Goal: Information Seeking & Learning: Compare options

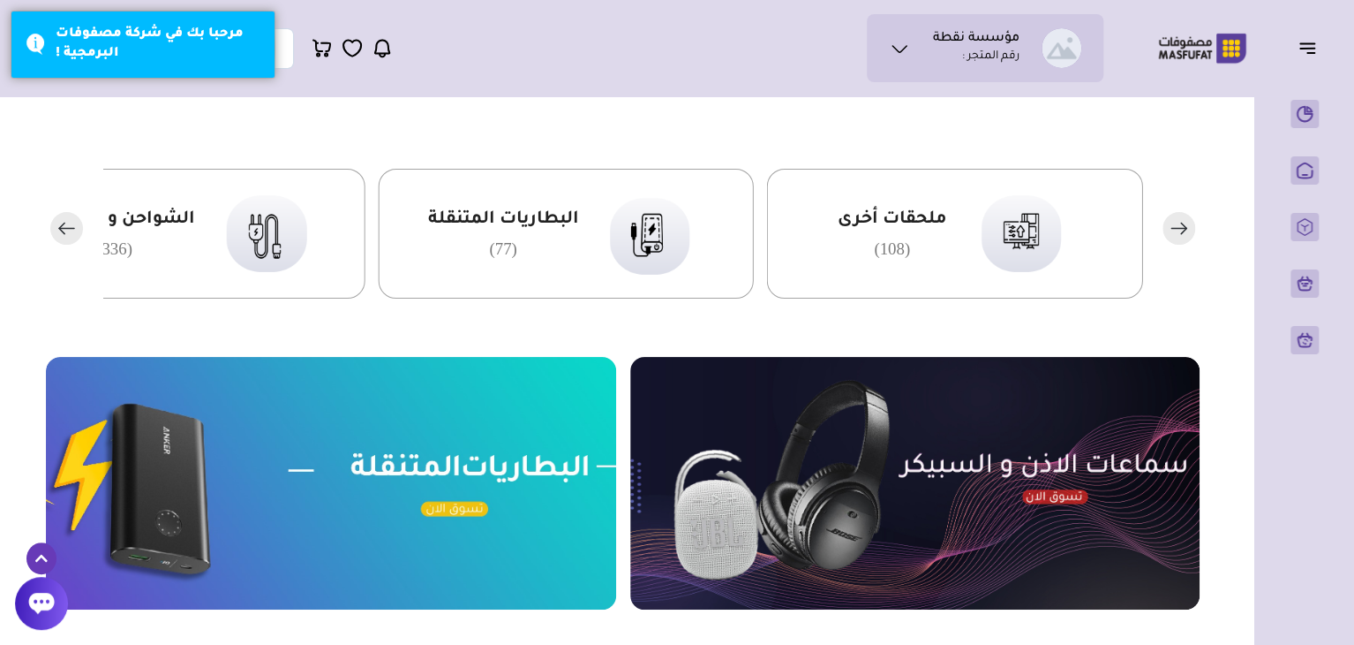
scroll to position [420, 0]
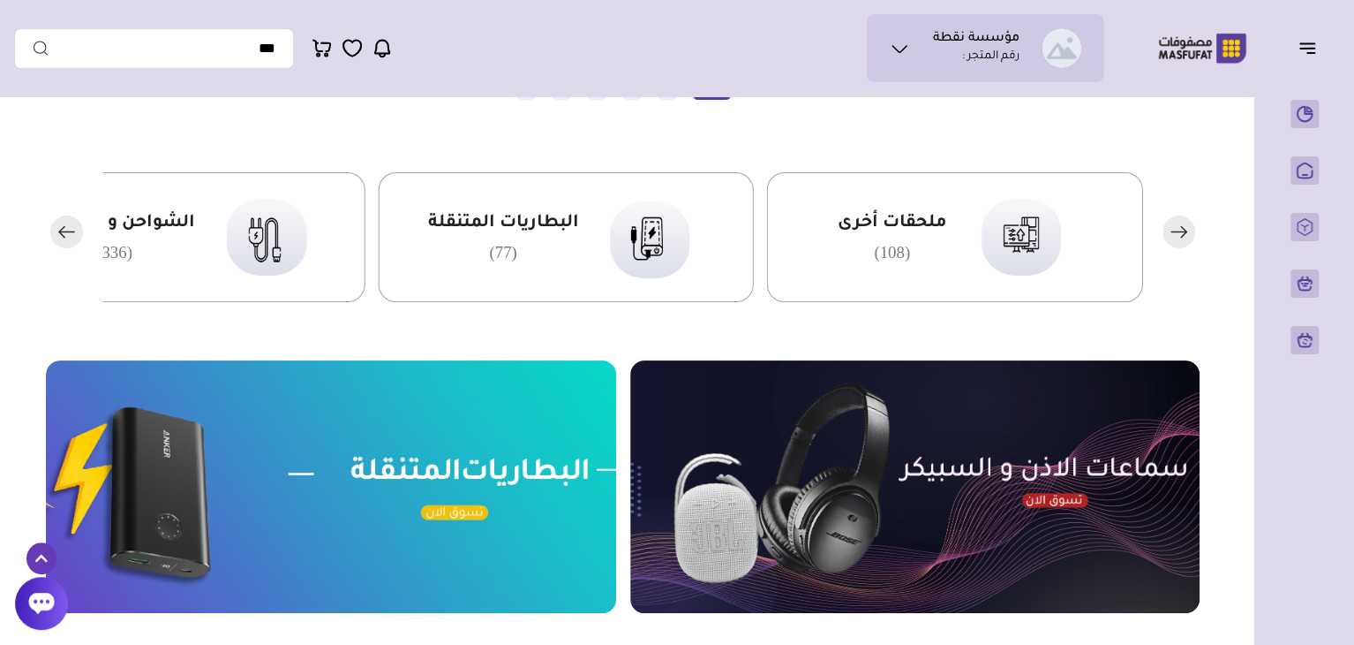
click at [1308, 50] on icon "button" at bounding box center [1307, 47] width 21 height 21
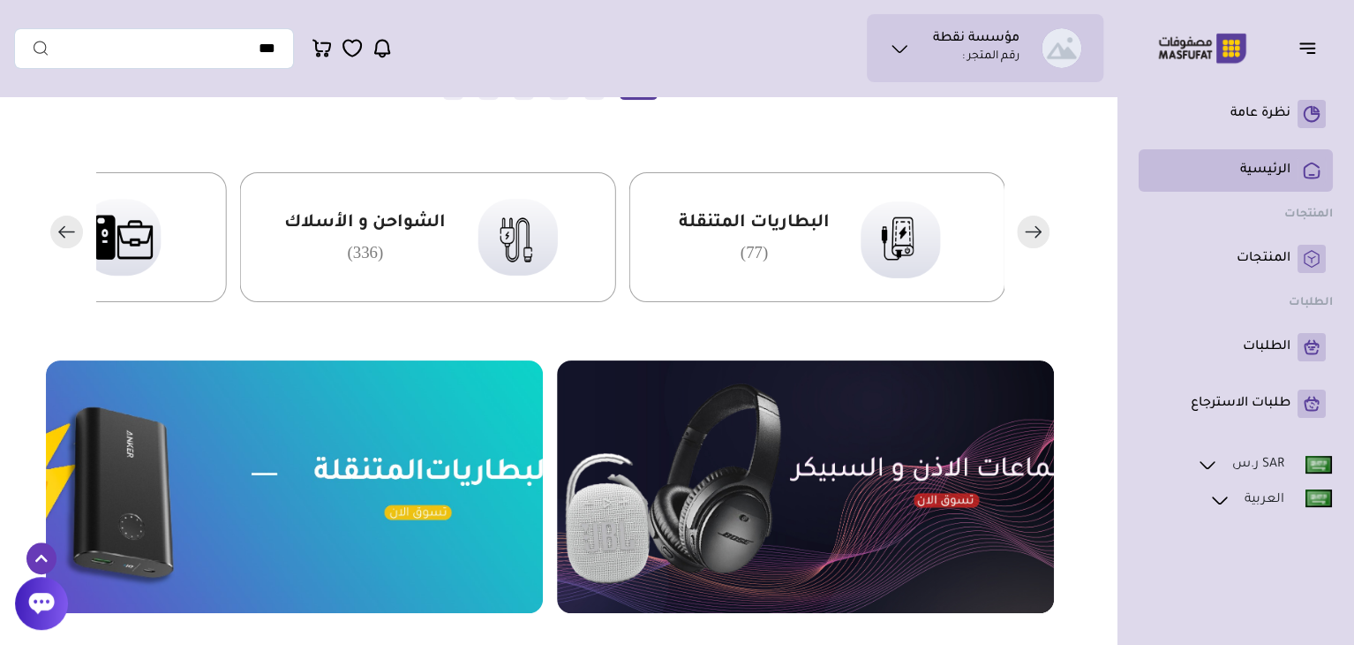
click at [1252, 174] on p "الرئيسية" at bounding box center [1266, 171] width 50 height 18
click at [1238, 160] on link "الرئيسية" at bounding box center [1236, 170] width 180 height 28
click at [1218, 166] on link "الرئيسية" at bounding box center [1236, 170] width 180 height 28
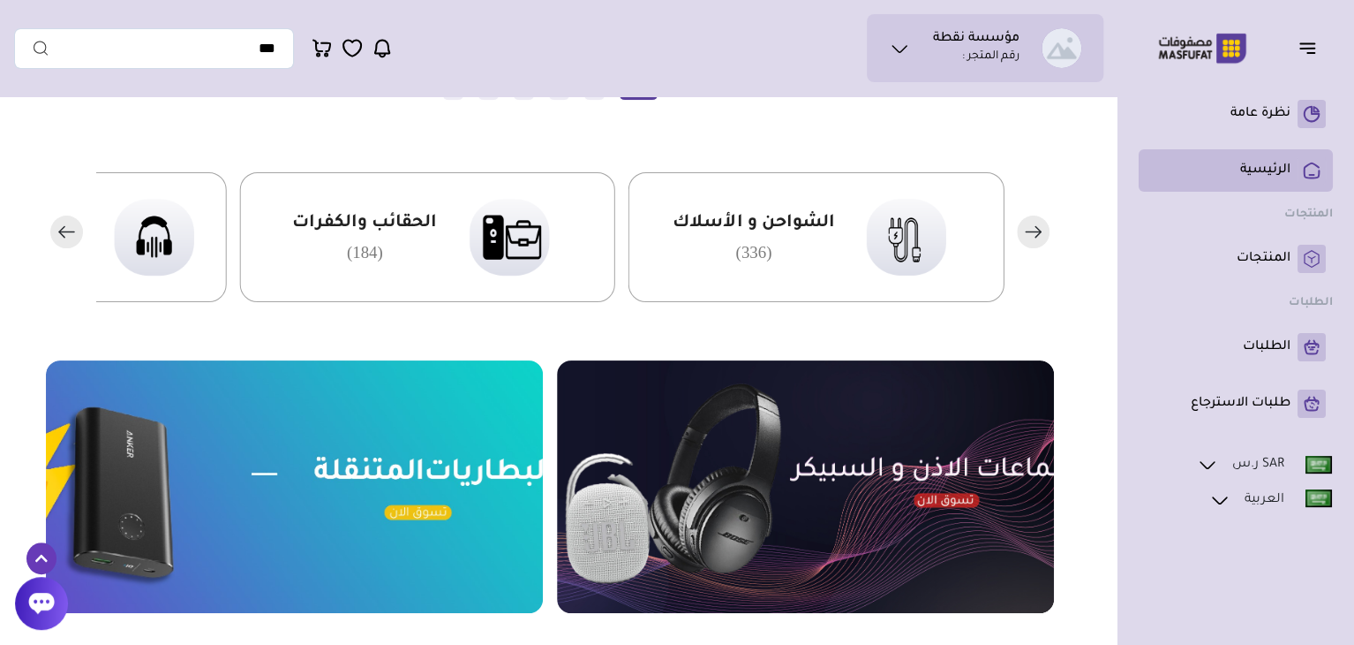
click at [1236, 168] on link "الرئيسية" at bounding box center [1236, 170] width 180 height 28
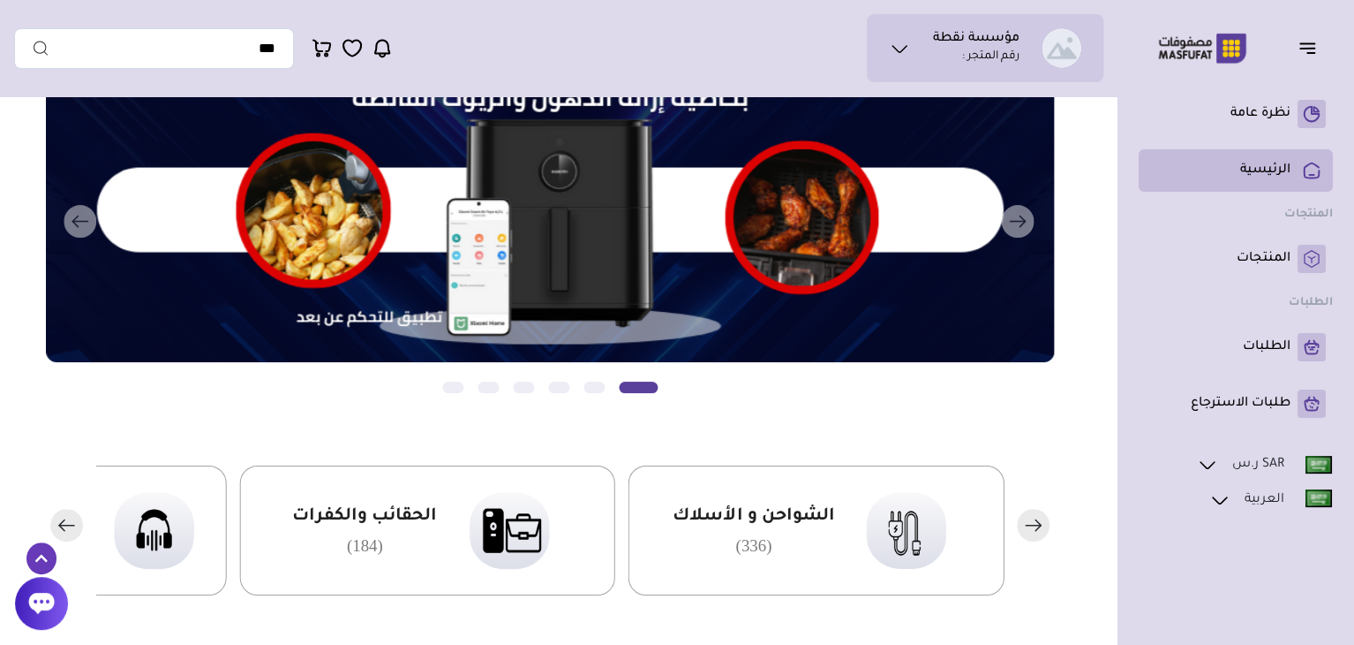
scroll to position [120, 0]
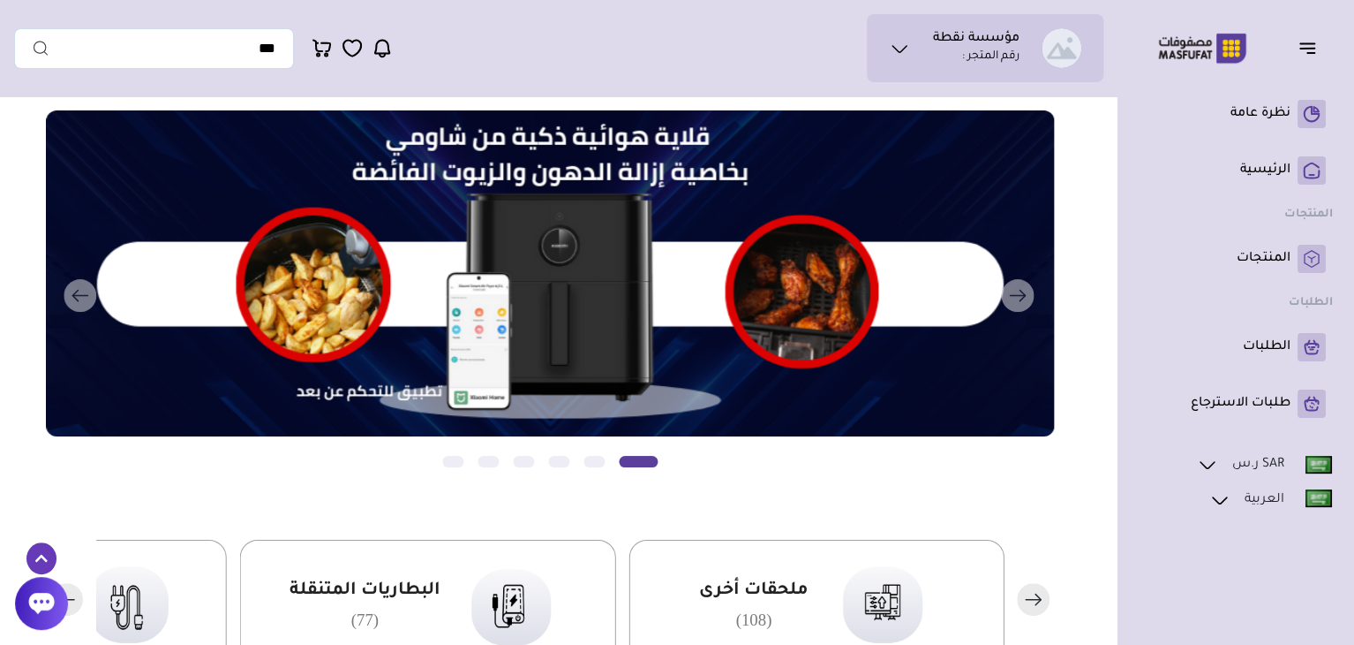
scroll to position [26, 0]
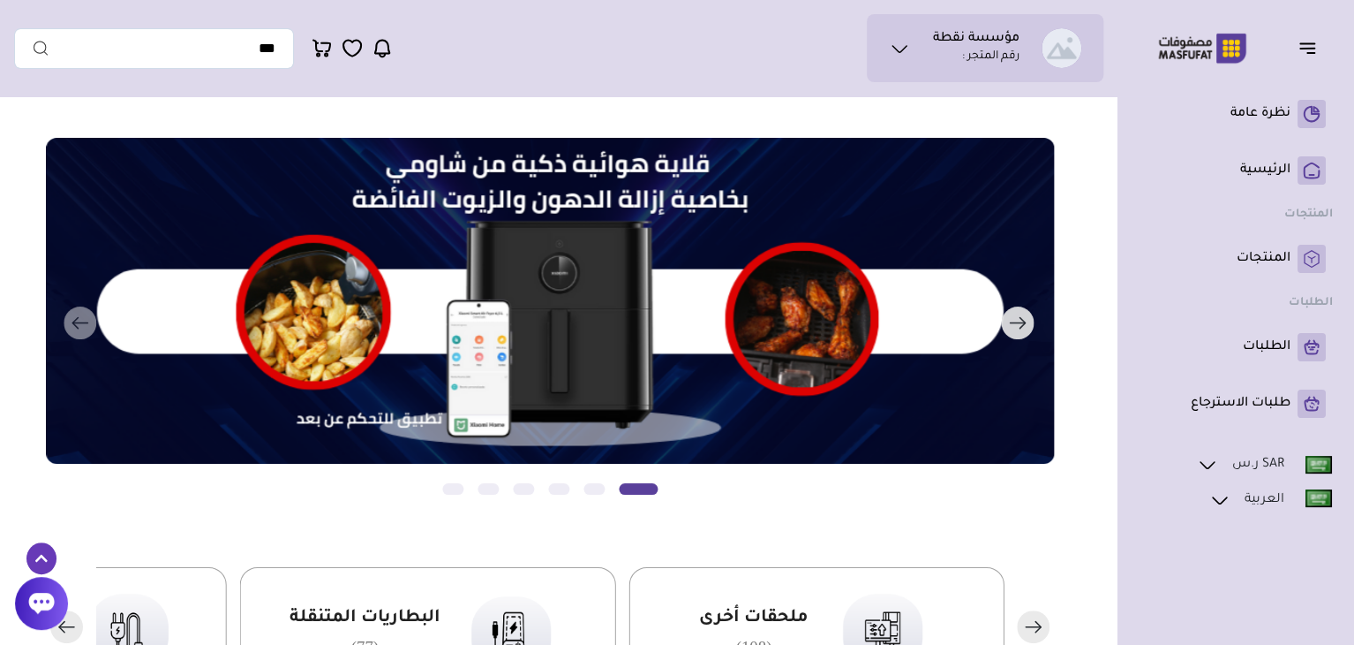
click at [87, 332] on button "التالي" at bounding box center [530, 323] width 1008 height 371
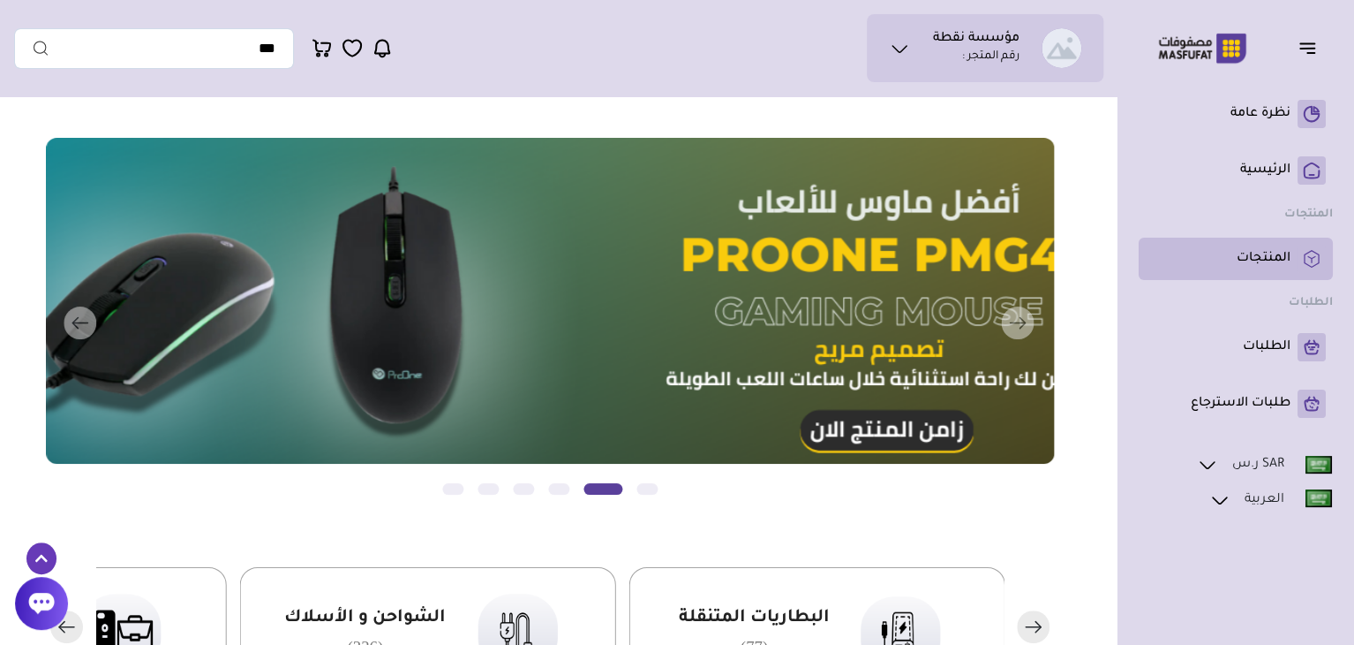
click at [1261, 264] on p "المنتجات" at bounding box center [1264, 259] width 54 height 18
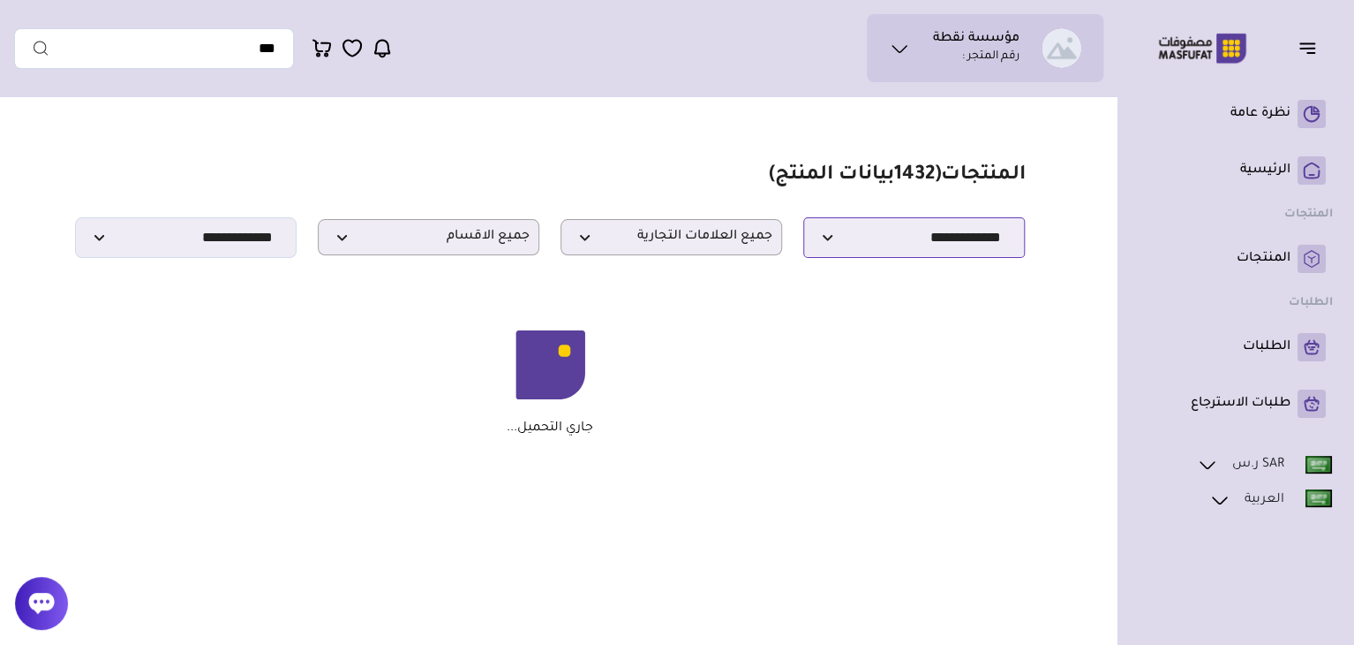
click at [826, 242] on select "**********" at bounding box center [914, 237] width 222 height 41
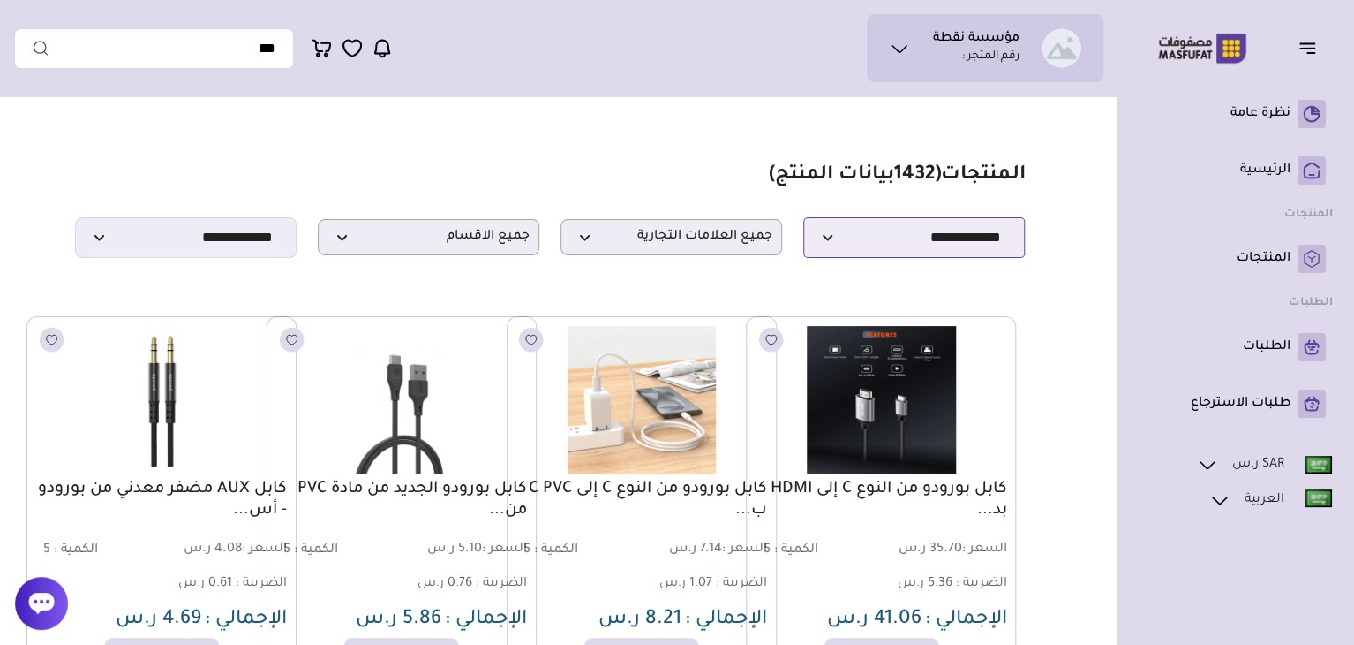
select select "********"
click at [803, 222] on select "**********" at bounding box center [914, 237] width 222 height 41
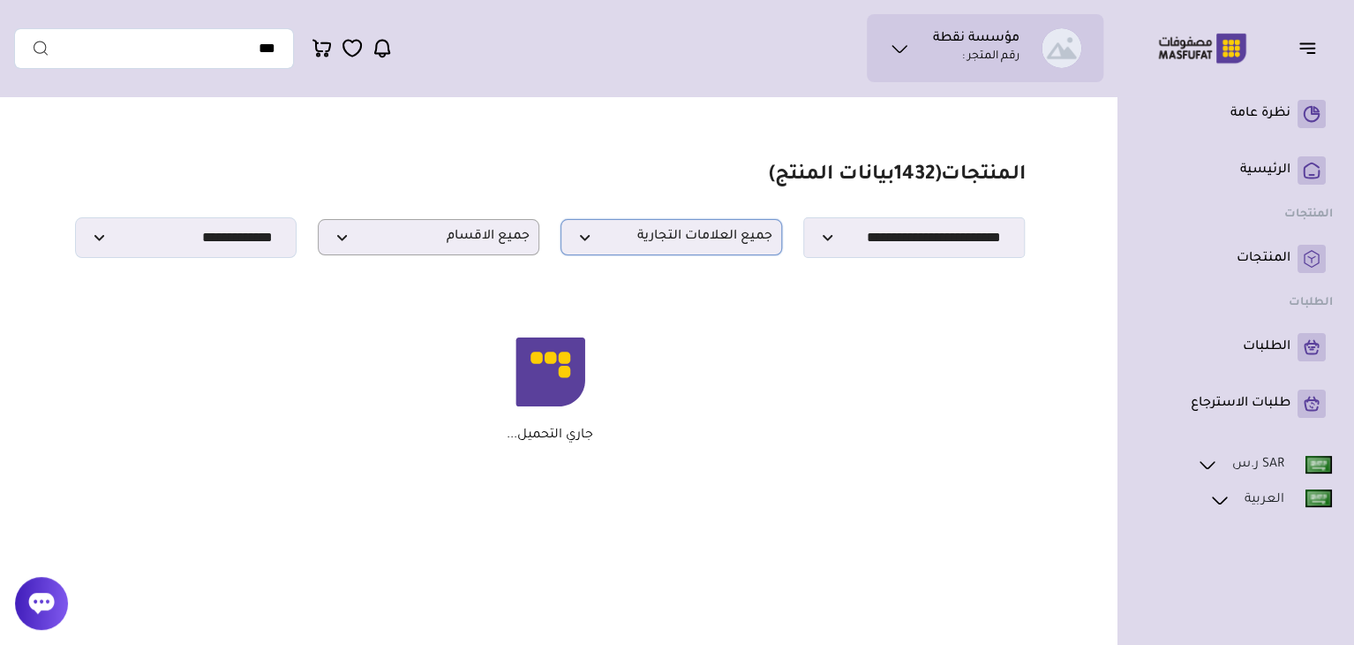
click at [588, 245] on span "جميع العلامات التجارية" at bounding box center [671, 237] width 202 height 17
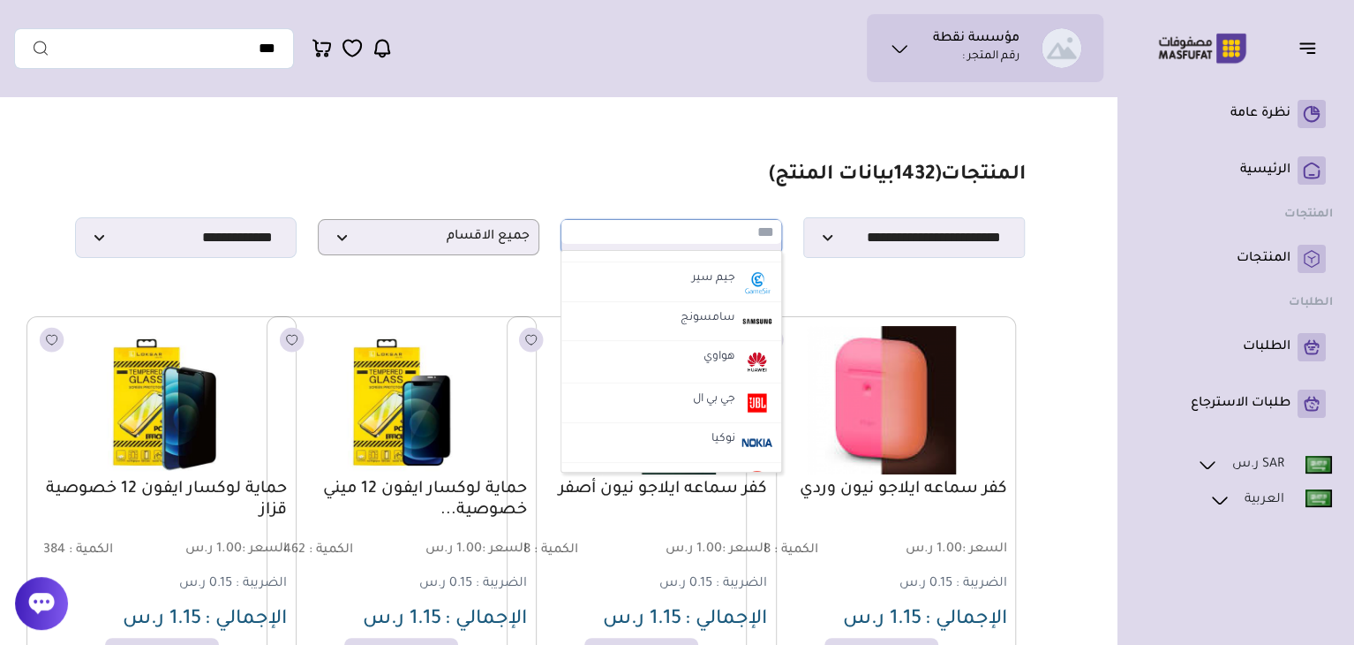
scroll to position [432, 0]
click at [724, 324] on label "سامسونج" at bounding box center [708, 317] width 60 height 23
select select "**"
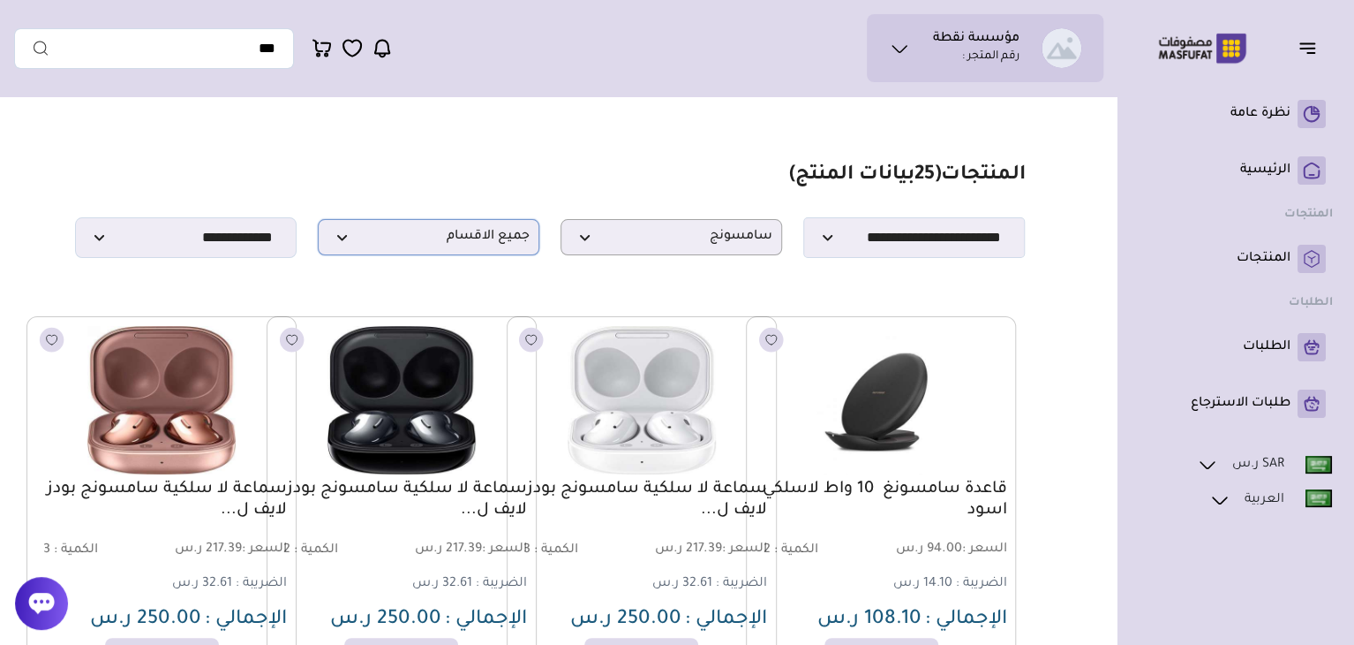
click at [456, 241] on span "جميع الاقسام" at bounding box center [429, 237] width 202 height 17
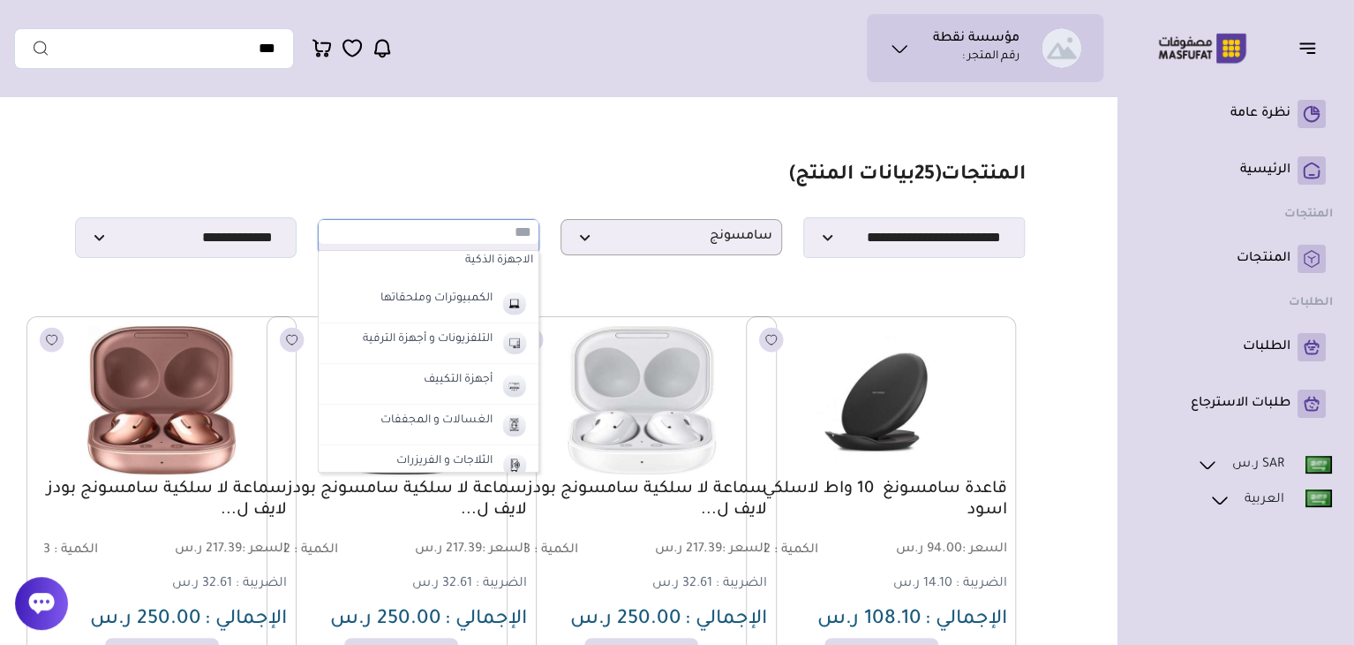
scroll to position [685, 0]
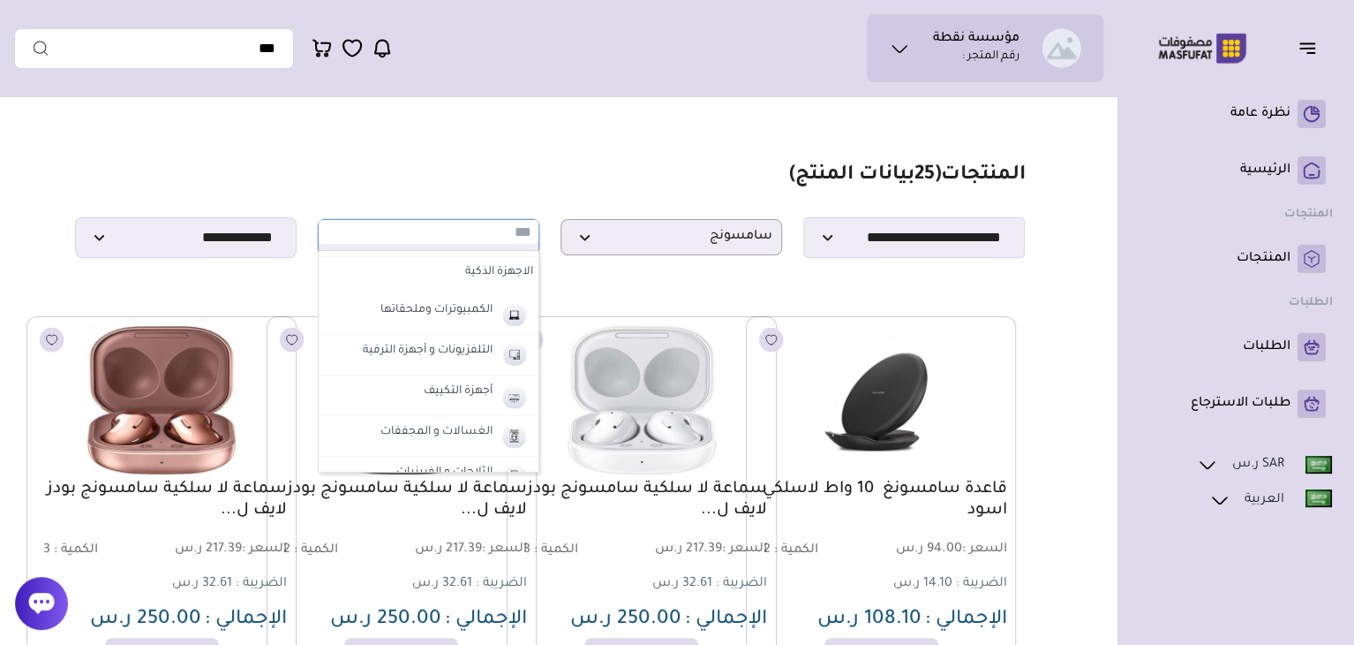
click at [496, 258] on label "الاجهزة الذكية" at bounding box center [429, 273] width 220 height 32
click at [456, 353] on label "الاجهزة الذكية" at bounding box center [445, 350] width 73 height 23
select select "**"
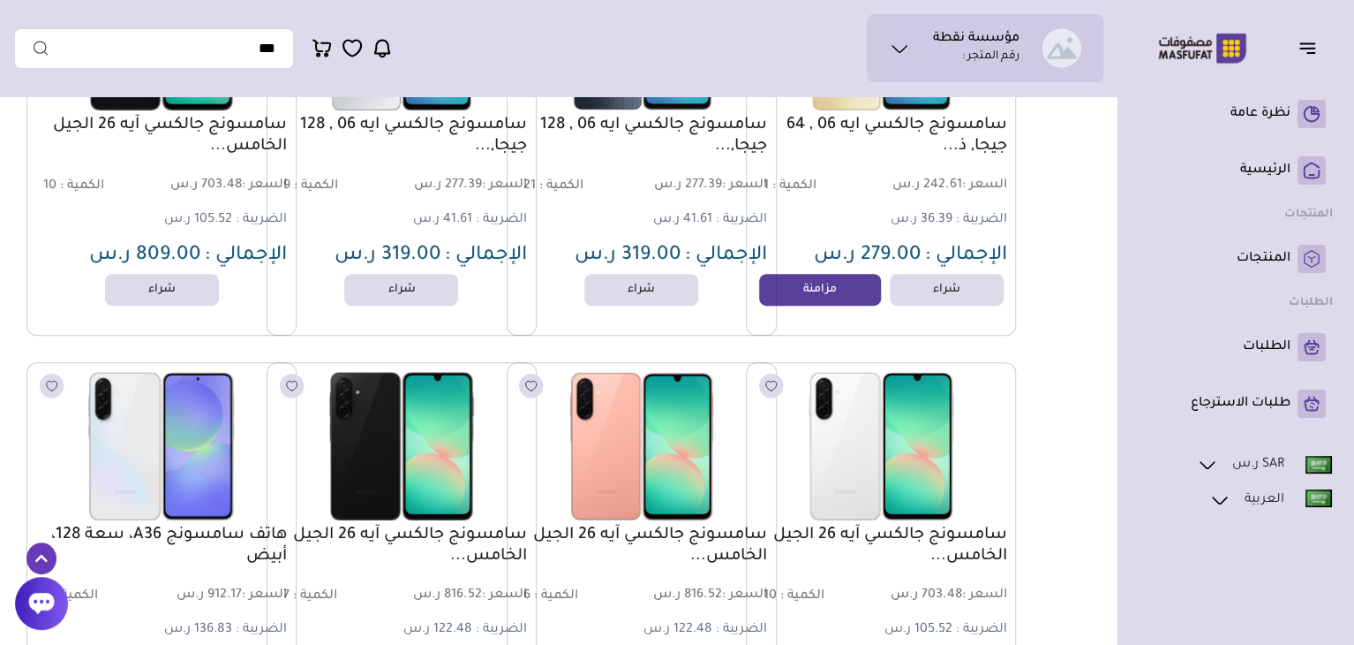
scroll to position [370, 0]
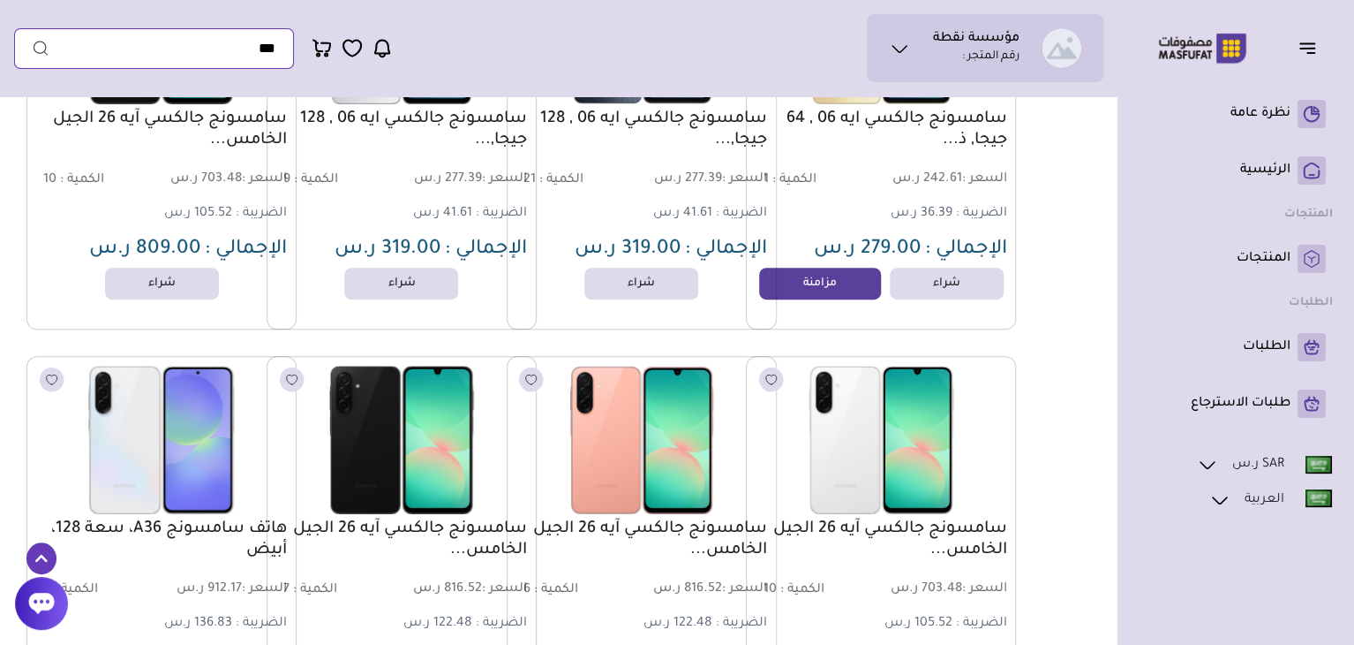
click at [237, 46] on input "text" at bounding box center [154, 48] width 280 height 41
type input "*"
click at [14, 28] on button "submit" at bounding box center [31, 48] width 35 height 41
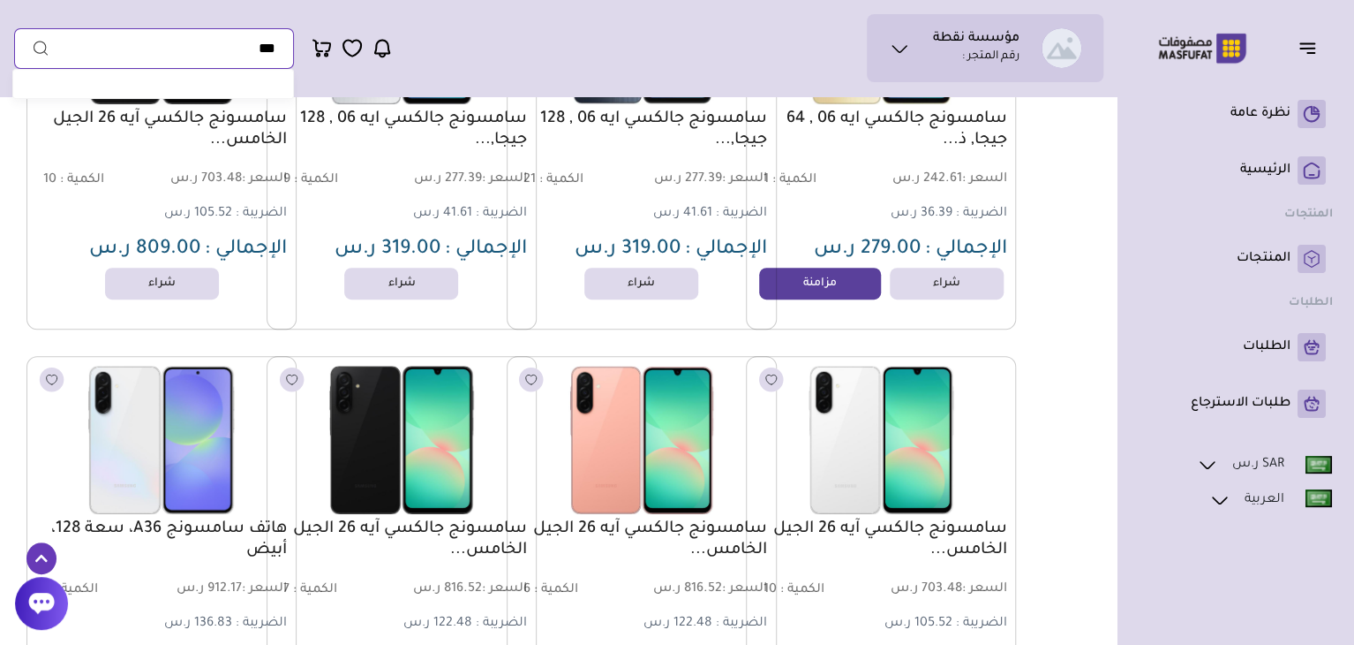
click at [14, 28] on button "submit" at bounding box center [31, 48] width 35 height 41
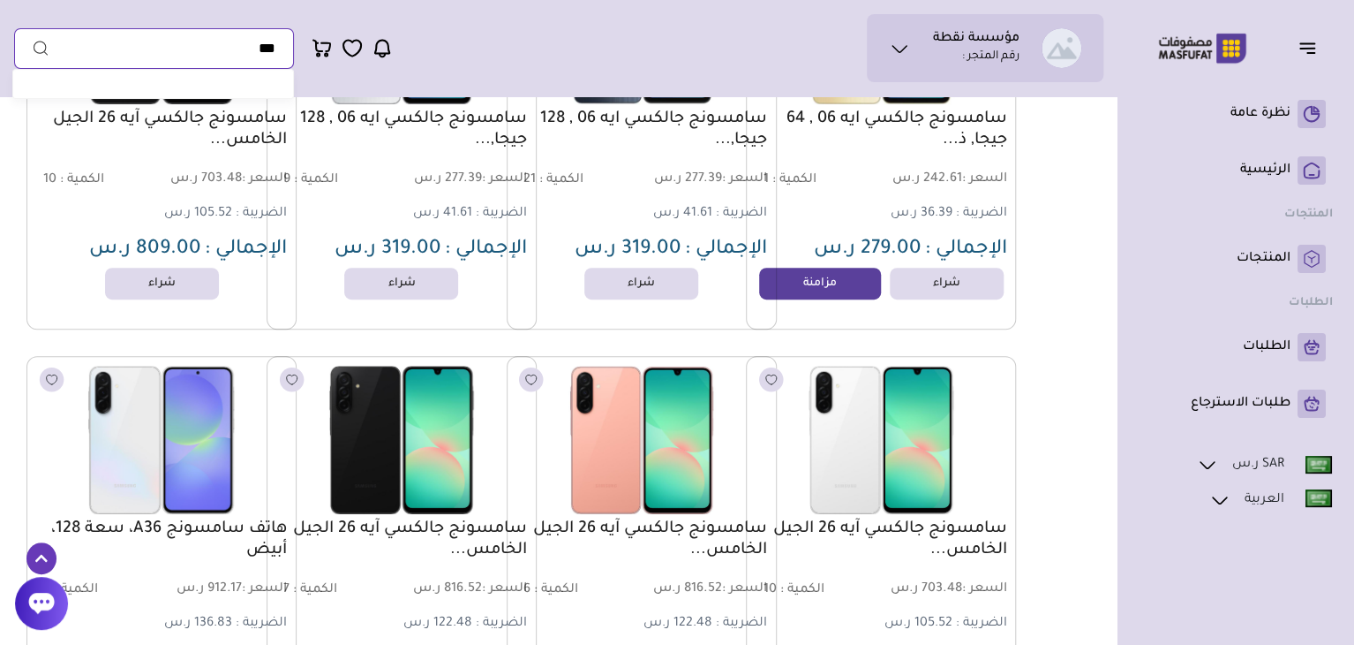
click at [14, 28] on button "submit" at bounding box center [31, 48] width 35 height 41
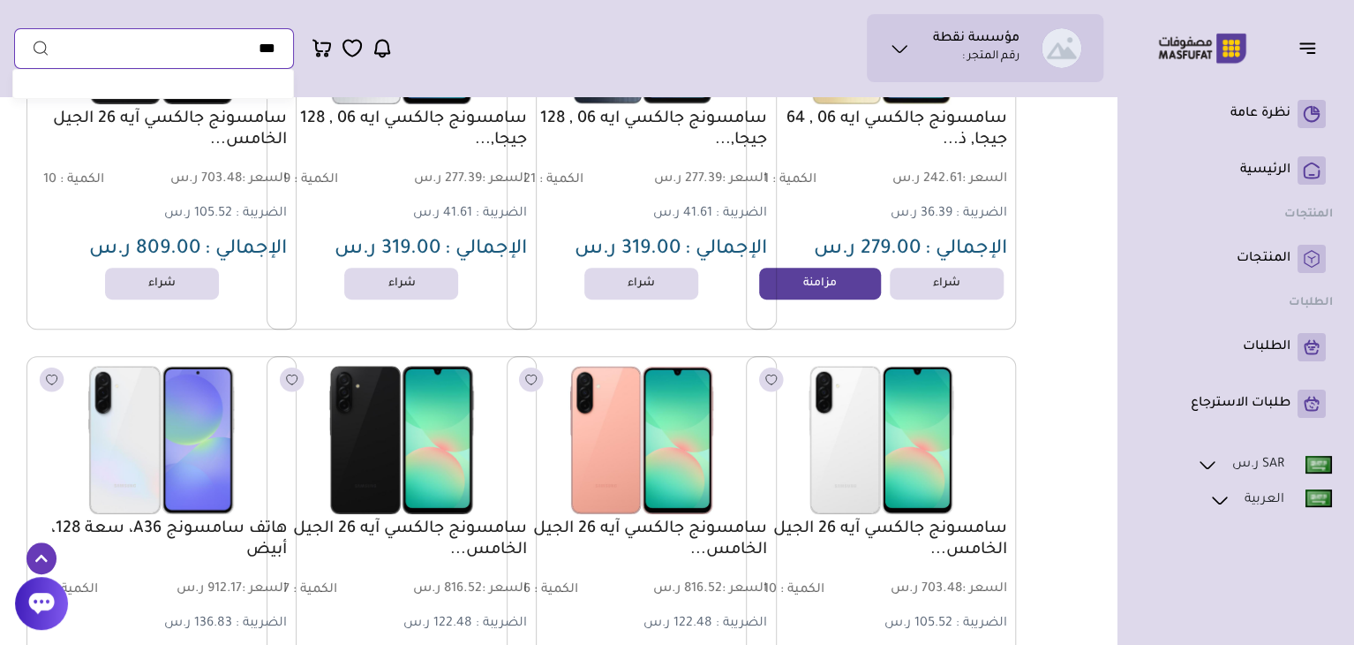
click at [14, 28] on button "submit" at bounding box center [31, 48] width 35 height 41
type input "*"
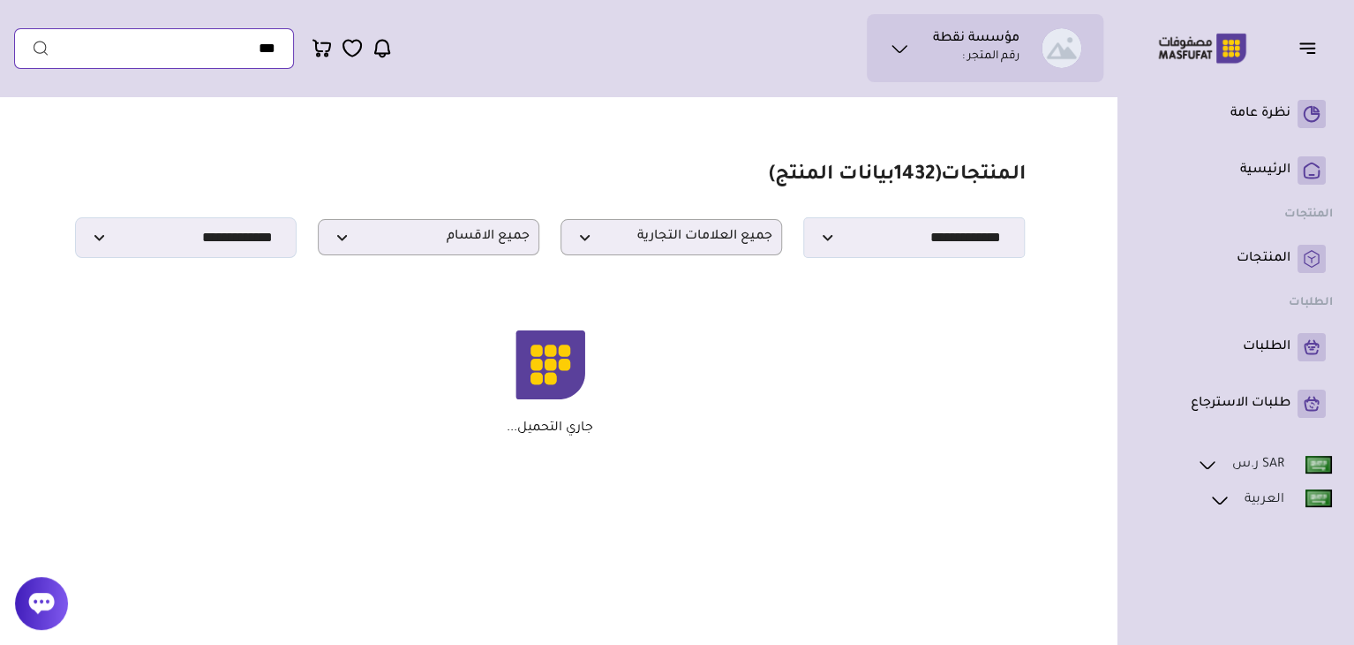
click at [238, 38] on input "text" at bounding box center [154, 48] width 280 height 41
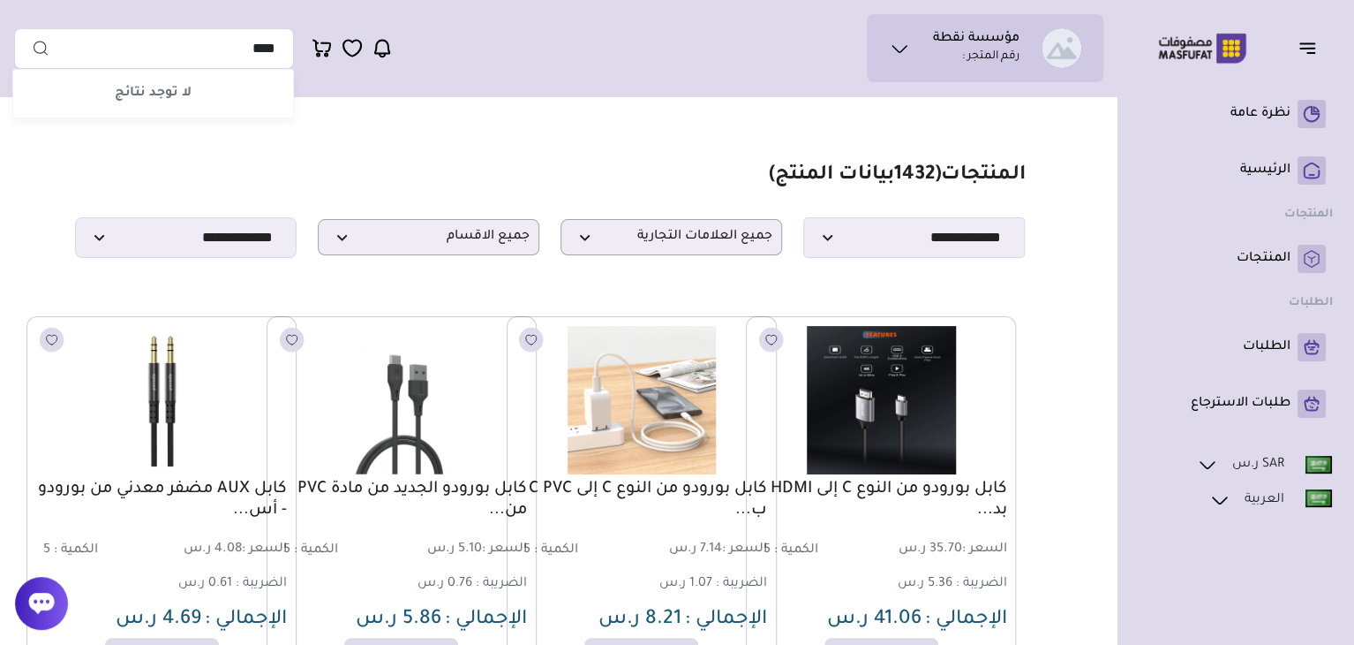
click at [41, 47] on icon "submit" at bounding box center [41, 48] width 18 height 19
click at [236, 53] on input "****" at bounding box center [154, 48] width 280 height 41
type input "***"
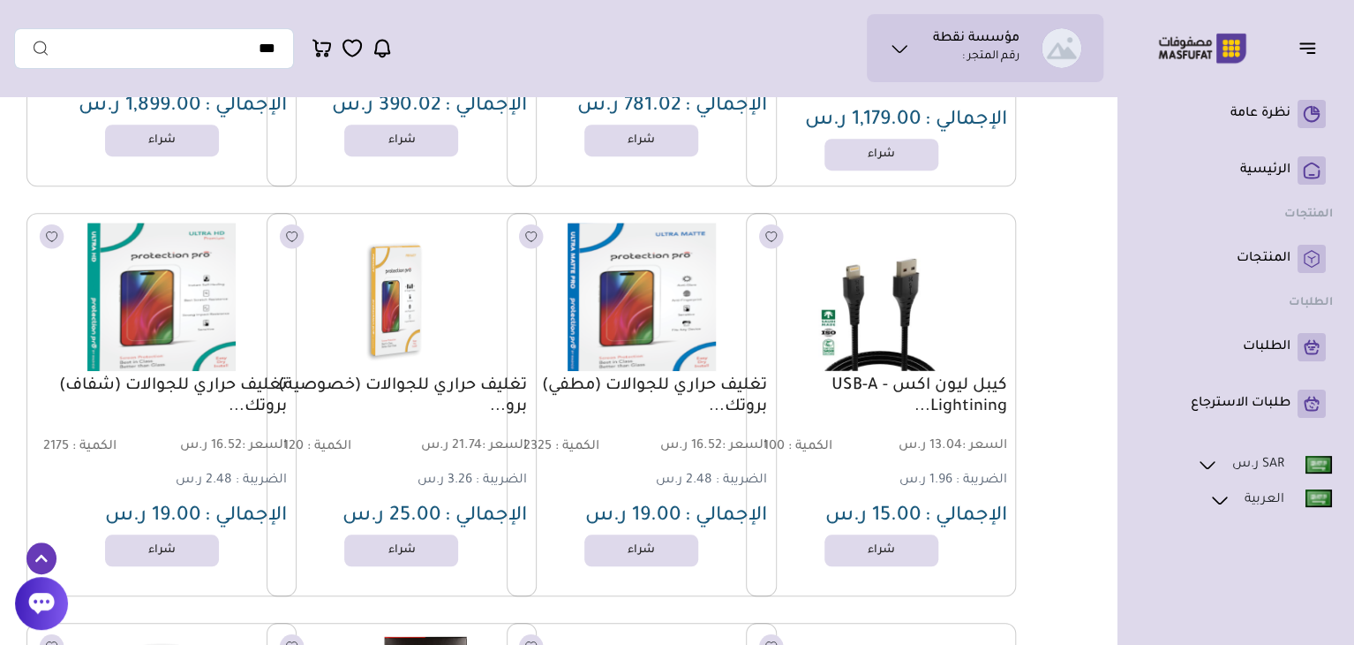
scroll to position [563, 0]
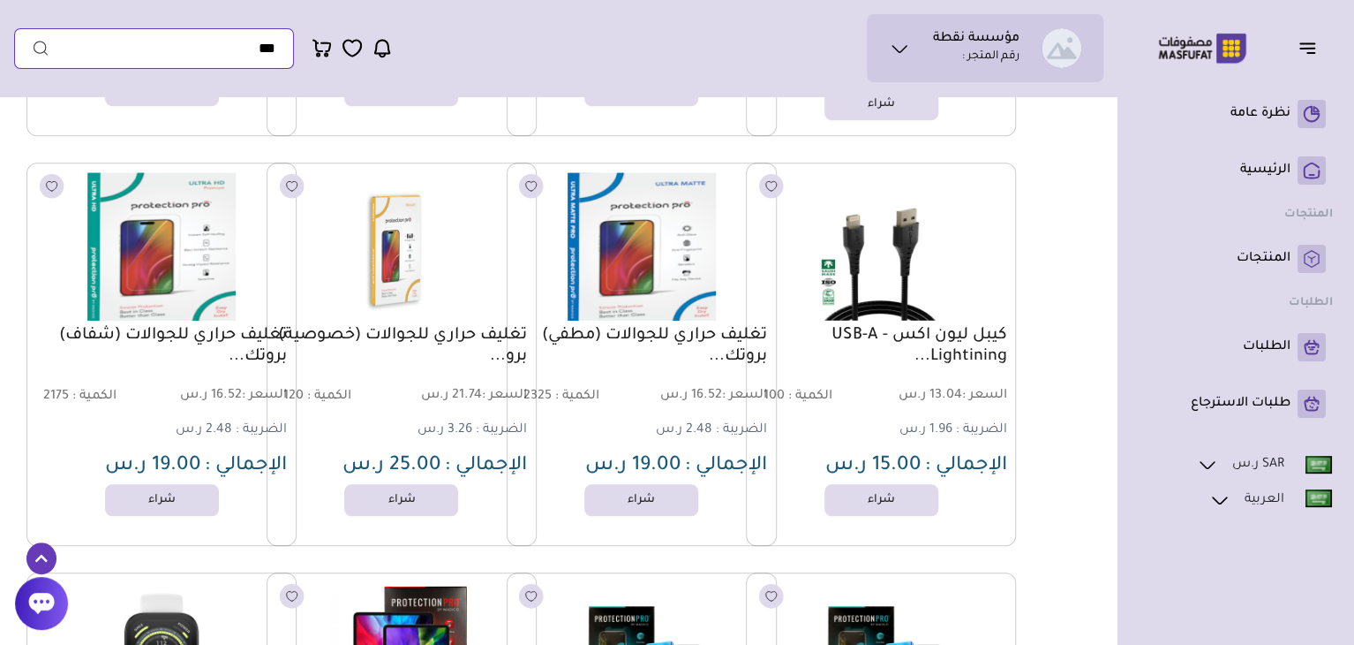
click at [258, 55] on input "text" at bounding box center [154, 48] width 280 height 41
type input "**********"
click at [14, 28] on button "submit" at bounding box center [31, 48] width 35 height 41
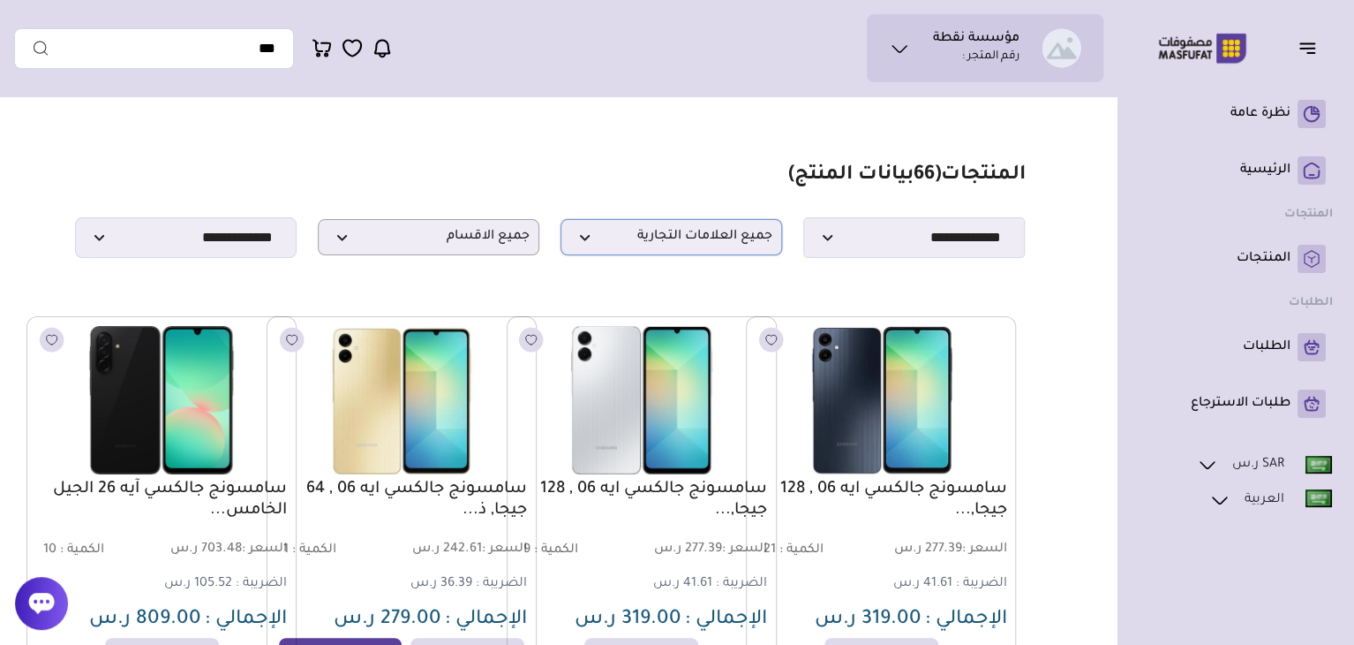
click at [710, 239] on span "جميع العلامات التجارية" at bounding box center [671, 237] width 202 height 17
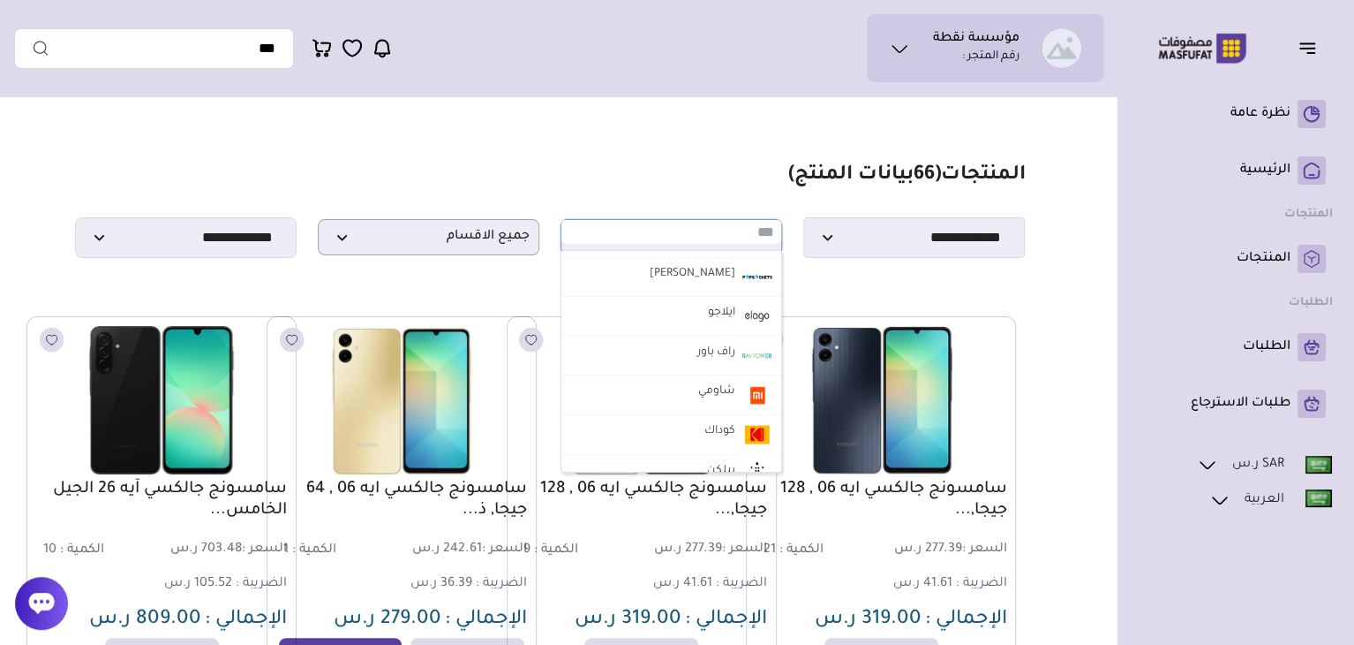
scroll to position [728, 0]
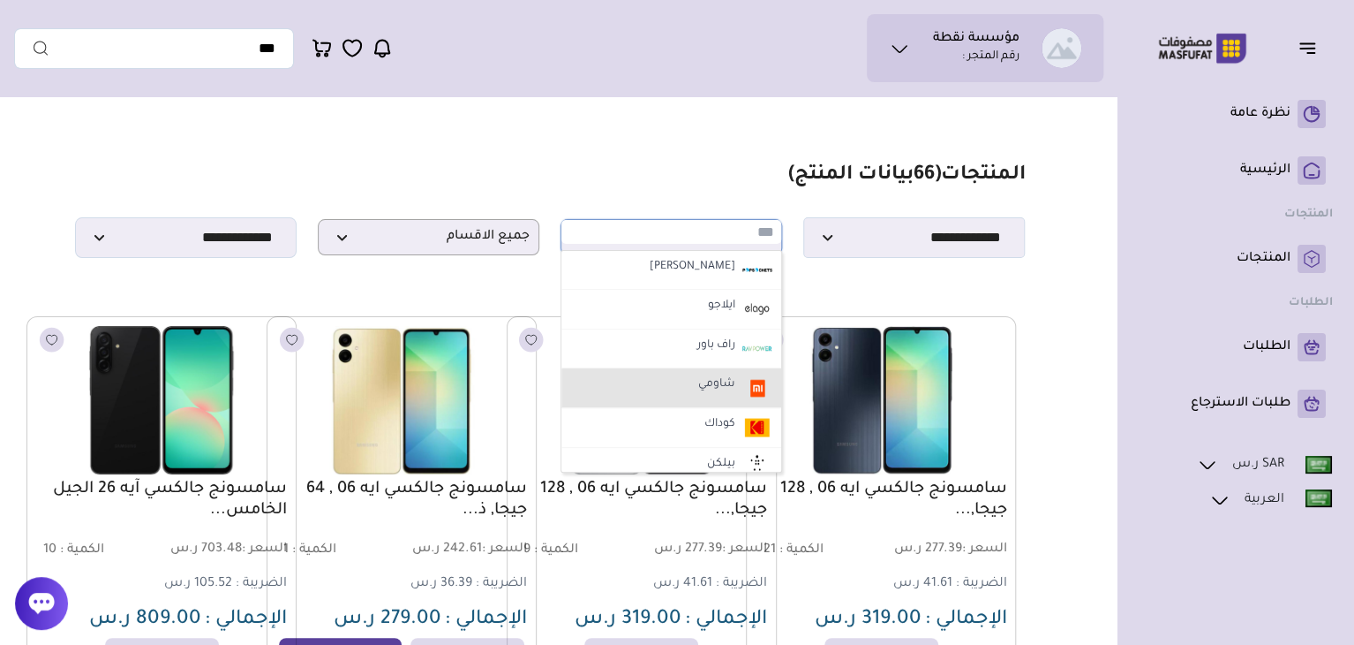
click at [739, 388] on li "شاومي" at bounding box center [672, 388] width 220 height 40
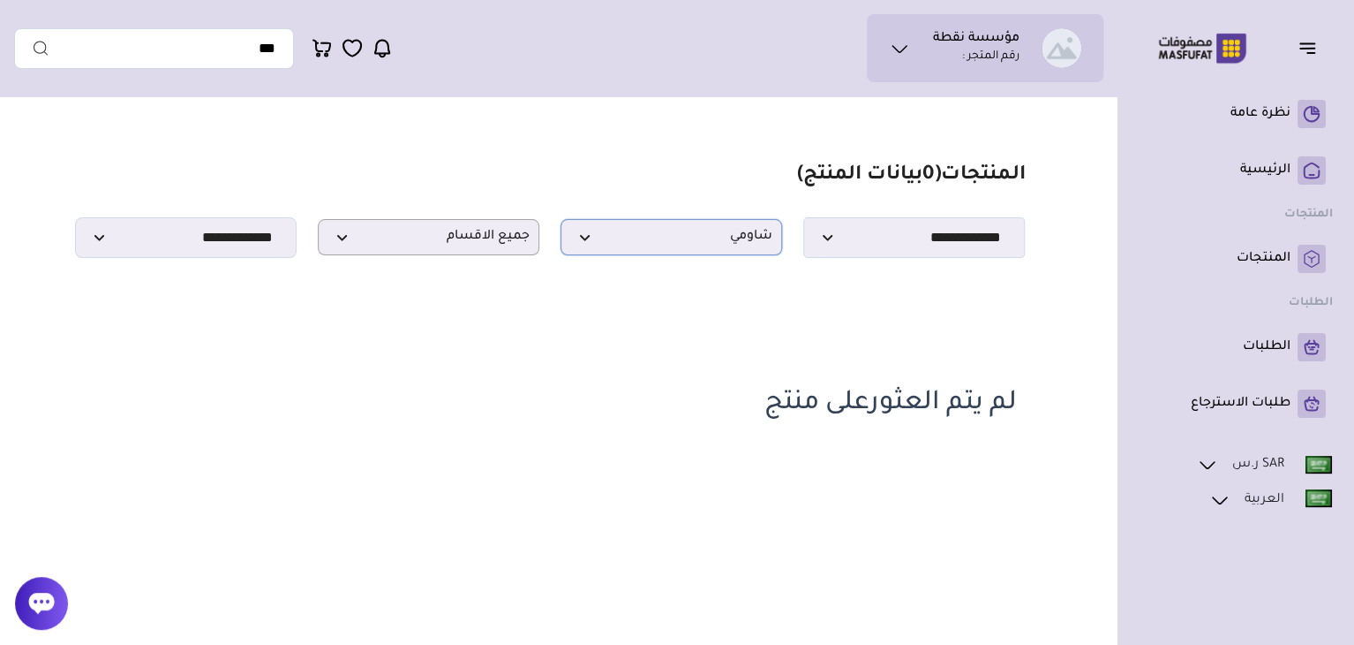
click at [741, 245] on span "شاومي" at bounding box center [671, 237] width 202 height 17
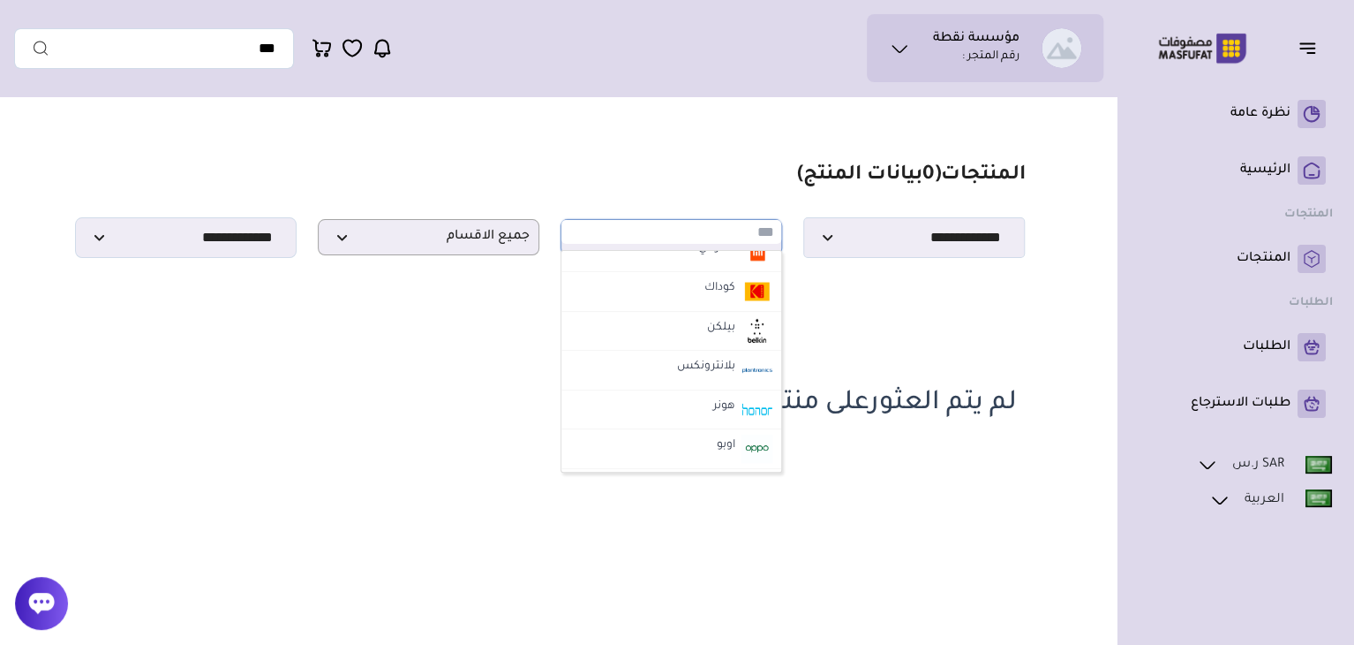
scroll to position [863, 0]
click at [742, 411] on img at bounding box center [757, 410] width 31 height 28
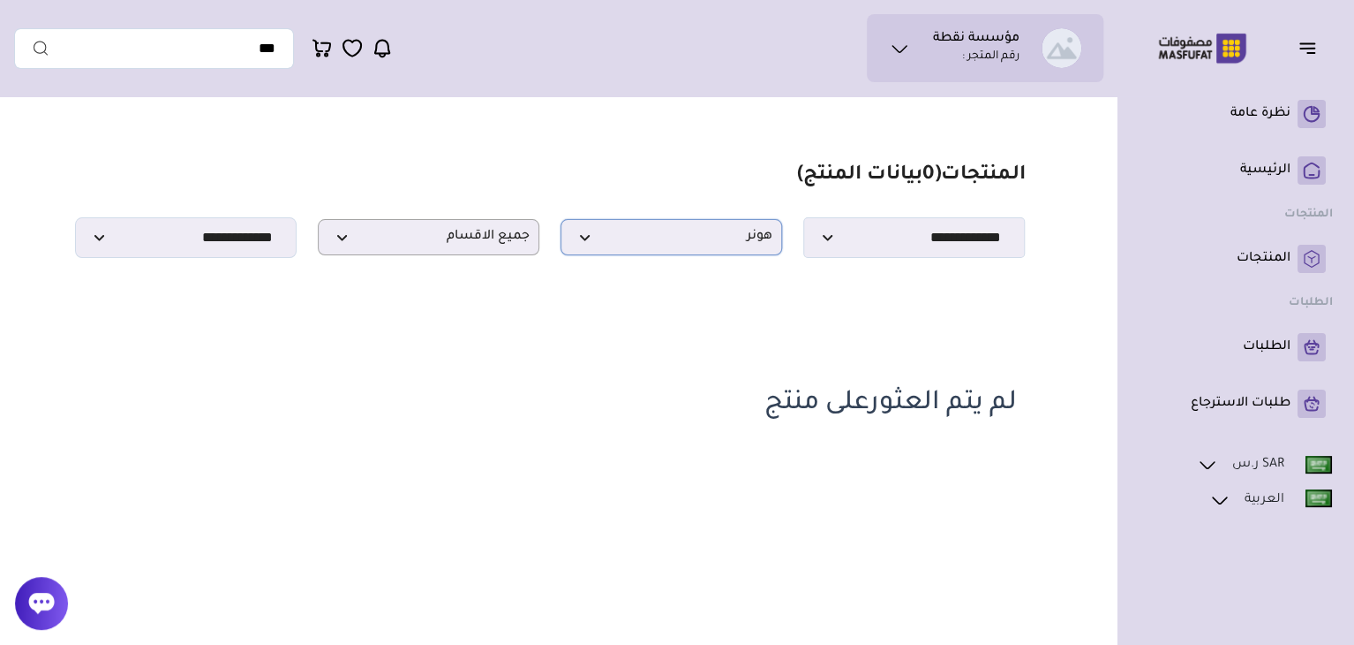
click at [751, 236] on span "هونر" at bounding box center [671, 237] width 202 height 17
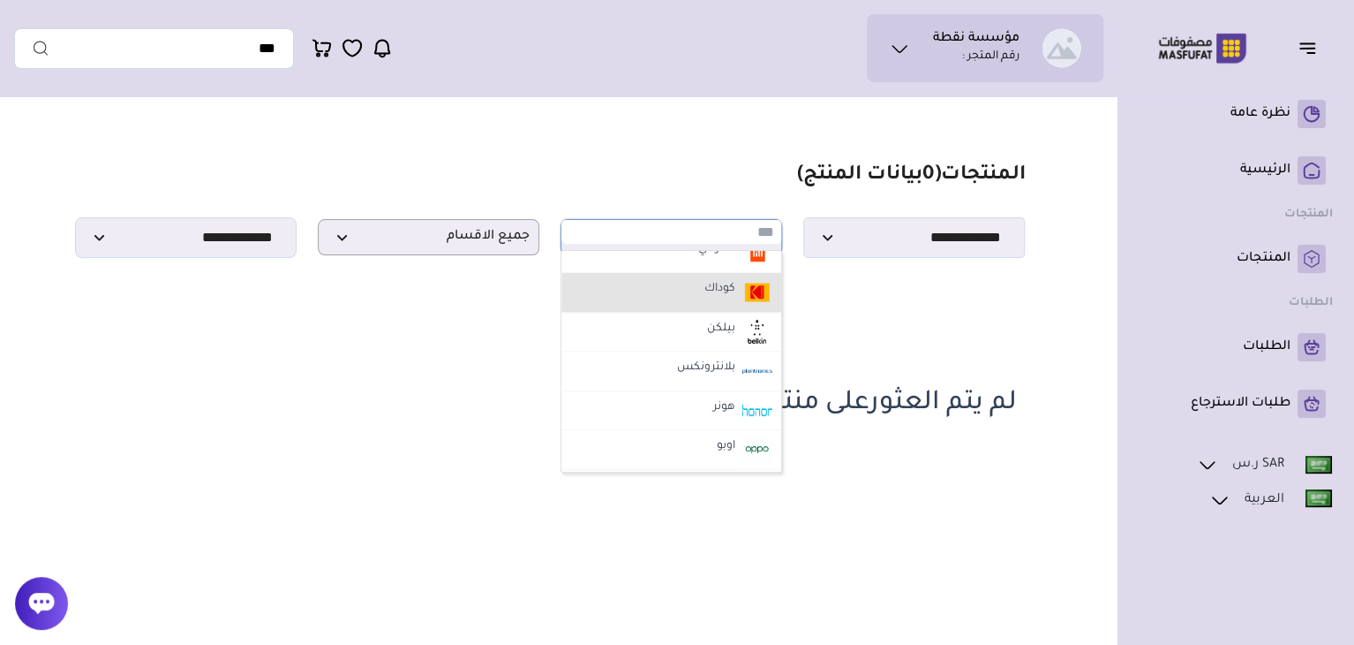
click at [774, 275] on li "كوداك" at bounding box center [672, 293] width 220 height 40
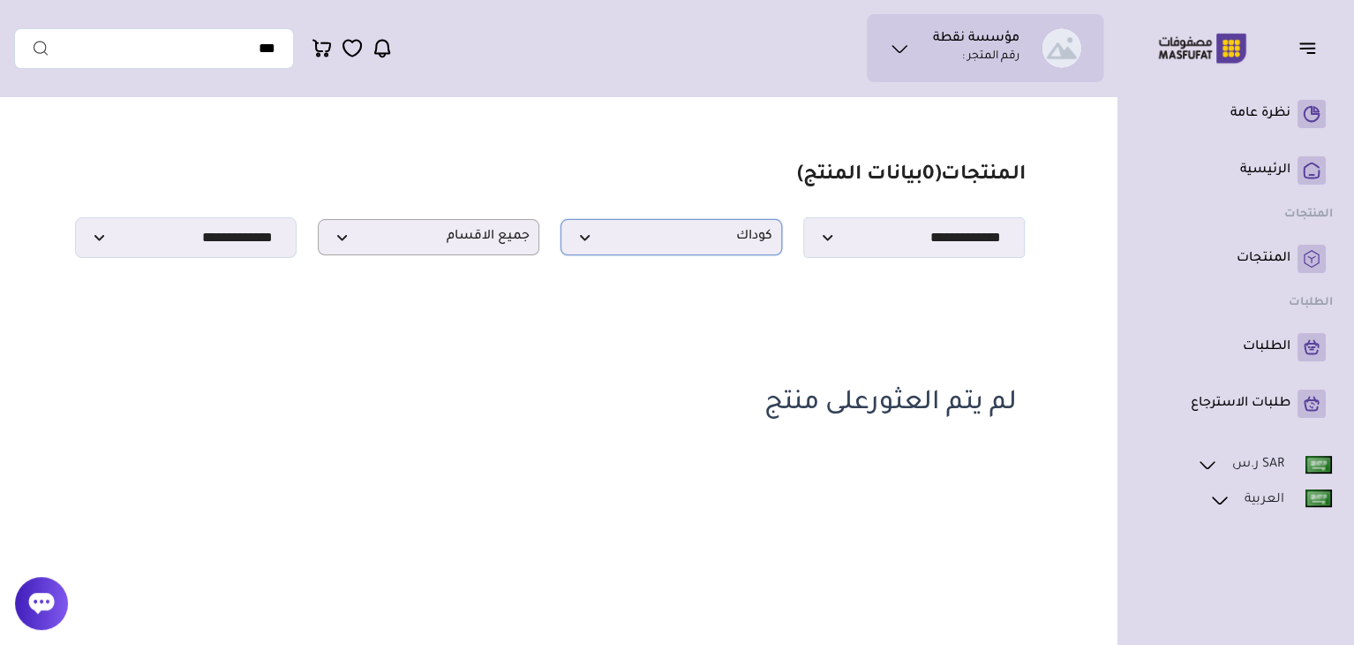
click at [760, 228] on p "كوداك" at bounding box center [672, 237] width 222 height 36
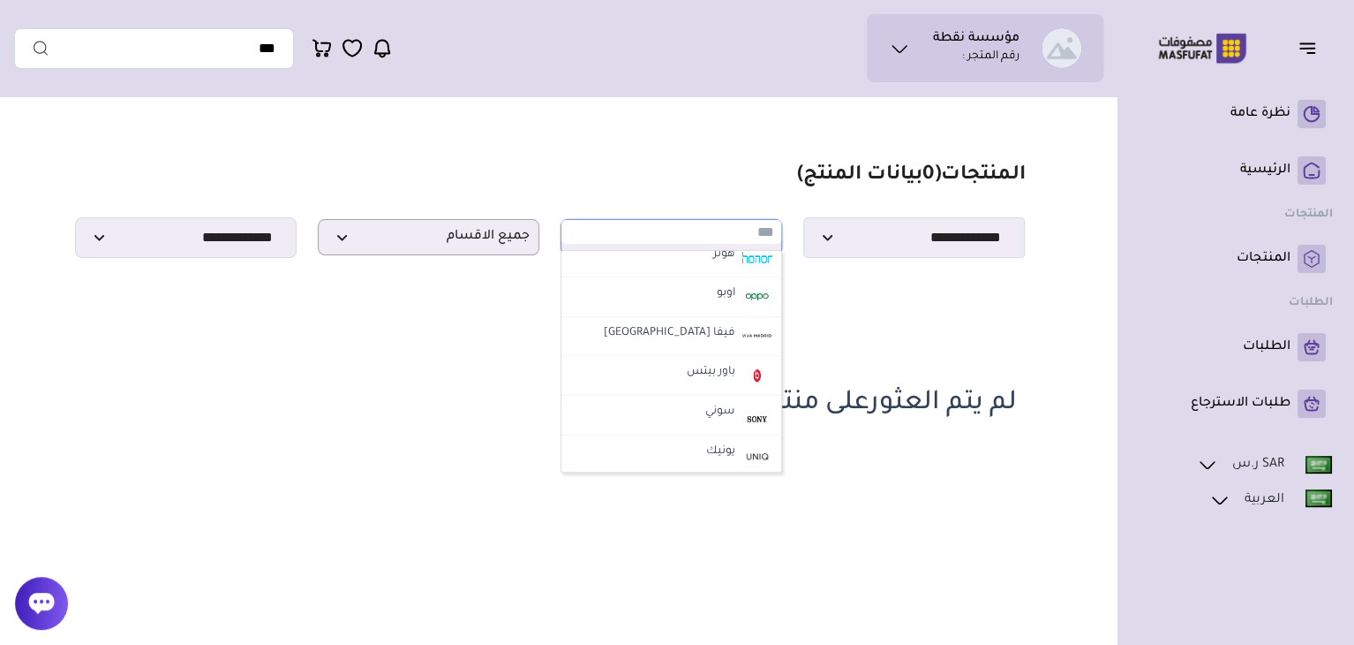
scroll to position [1016, 0]
click at [756, 296] on img at bounding box center [757, 296] width 31 height 28
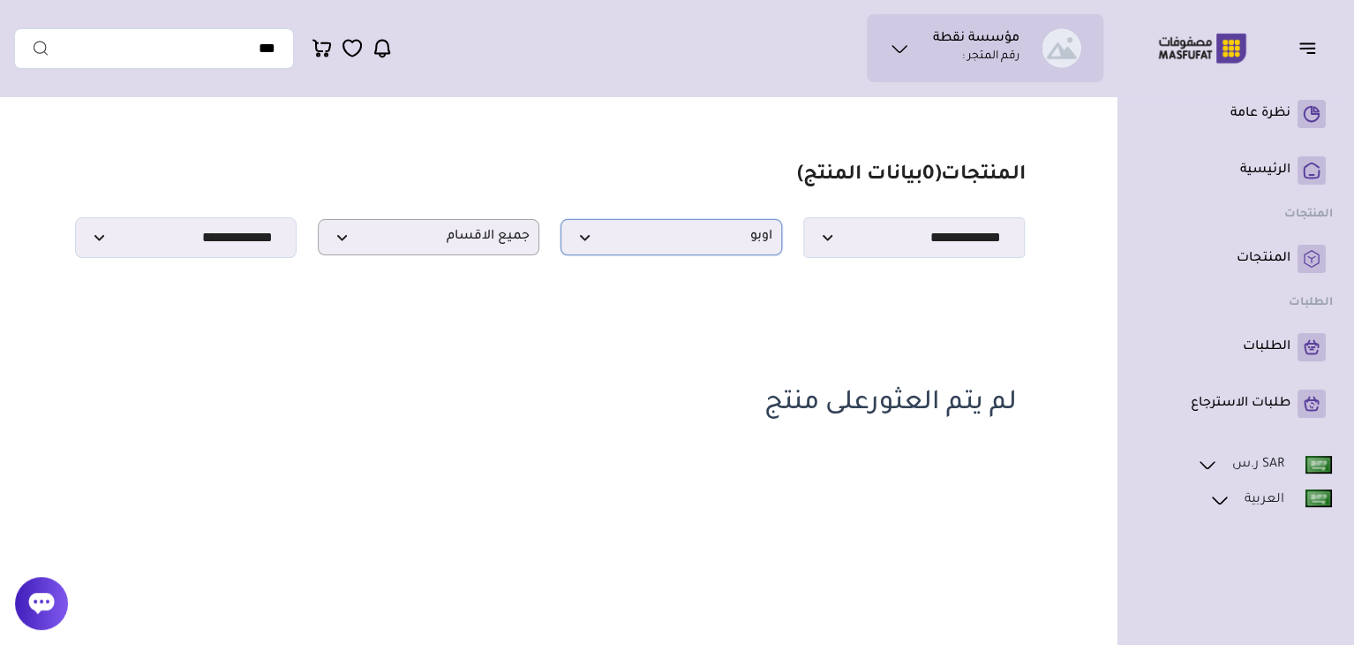
click at [754, 242] on span "اوبو" at bounding box center [671, 237] width 202 height 17
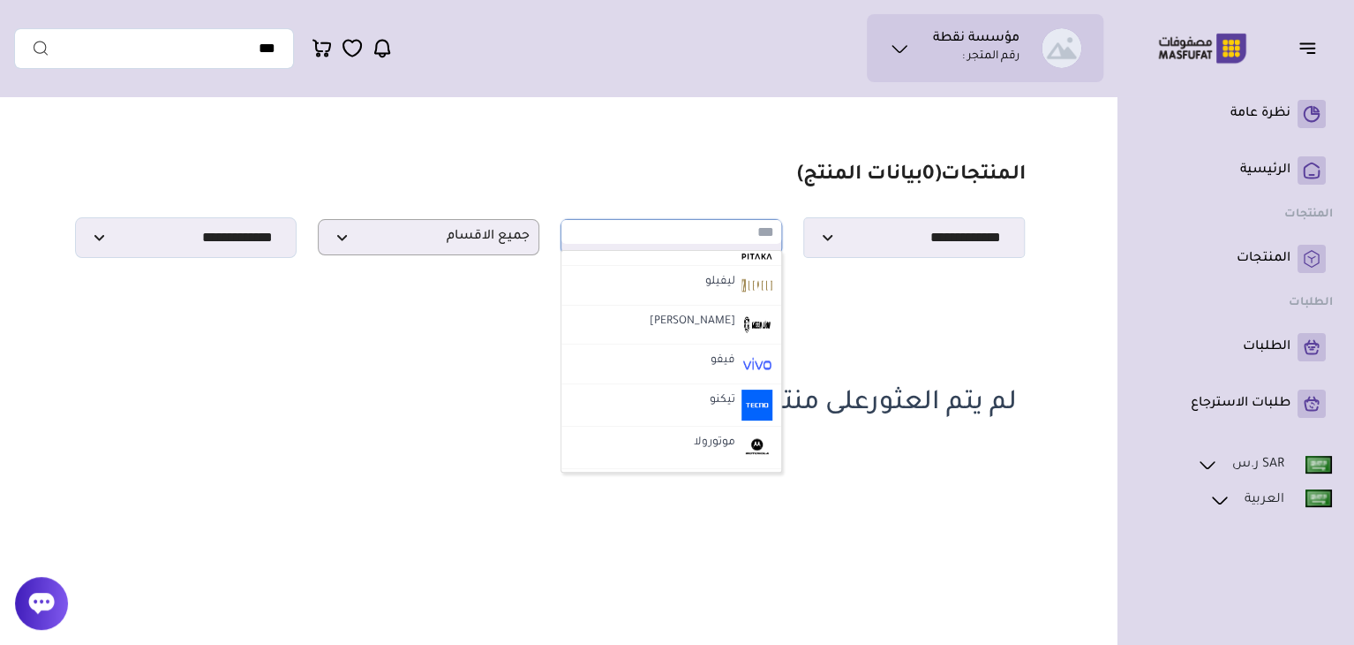
scroll to position [112, 0]
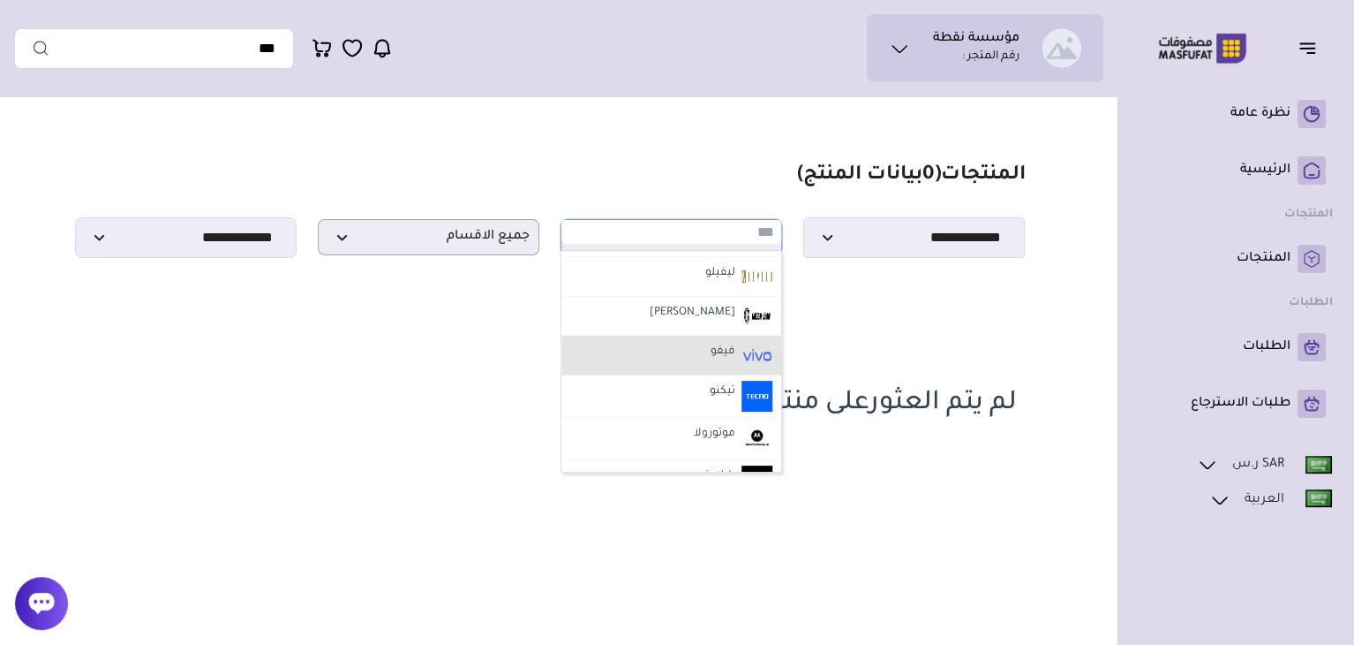
click at [749, 369] on img at bounding box center [757, 355] width 31 height 28
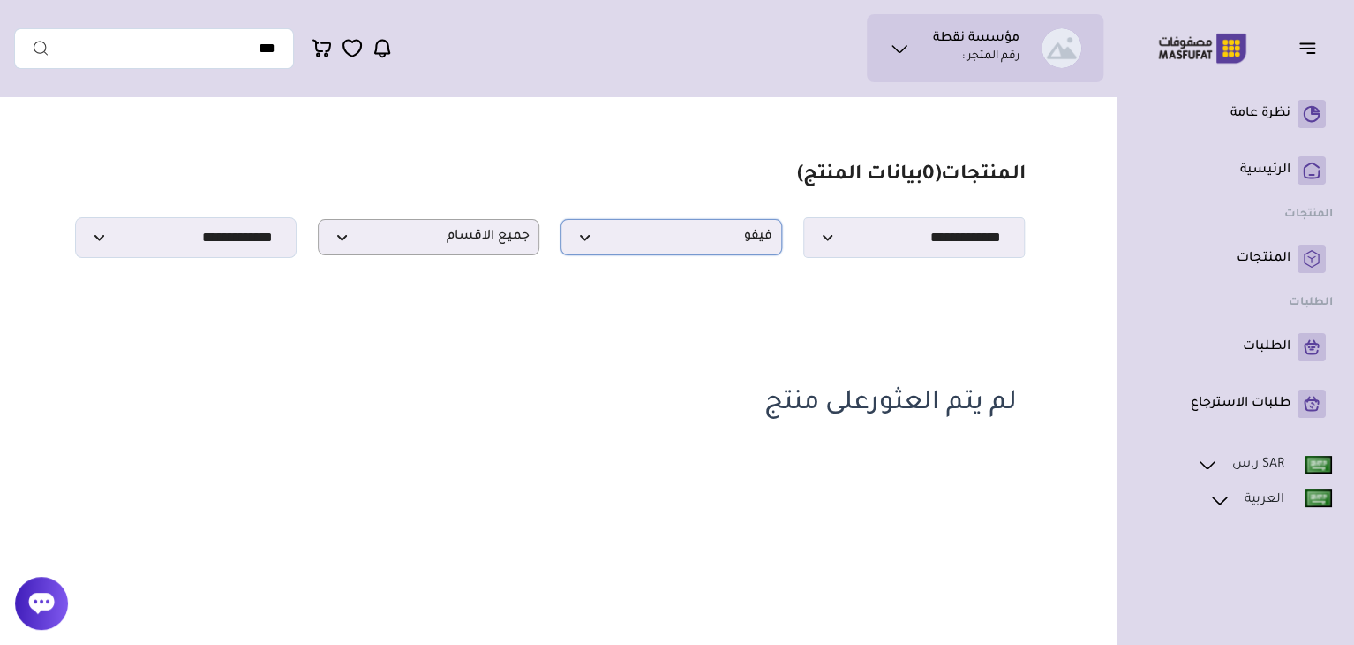
click at [752, 245] on span "فيفو" at bounding box center [671, 237] width 202 height 17
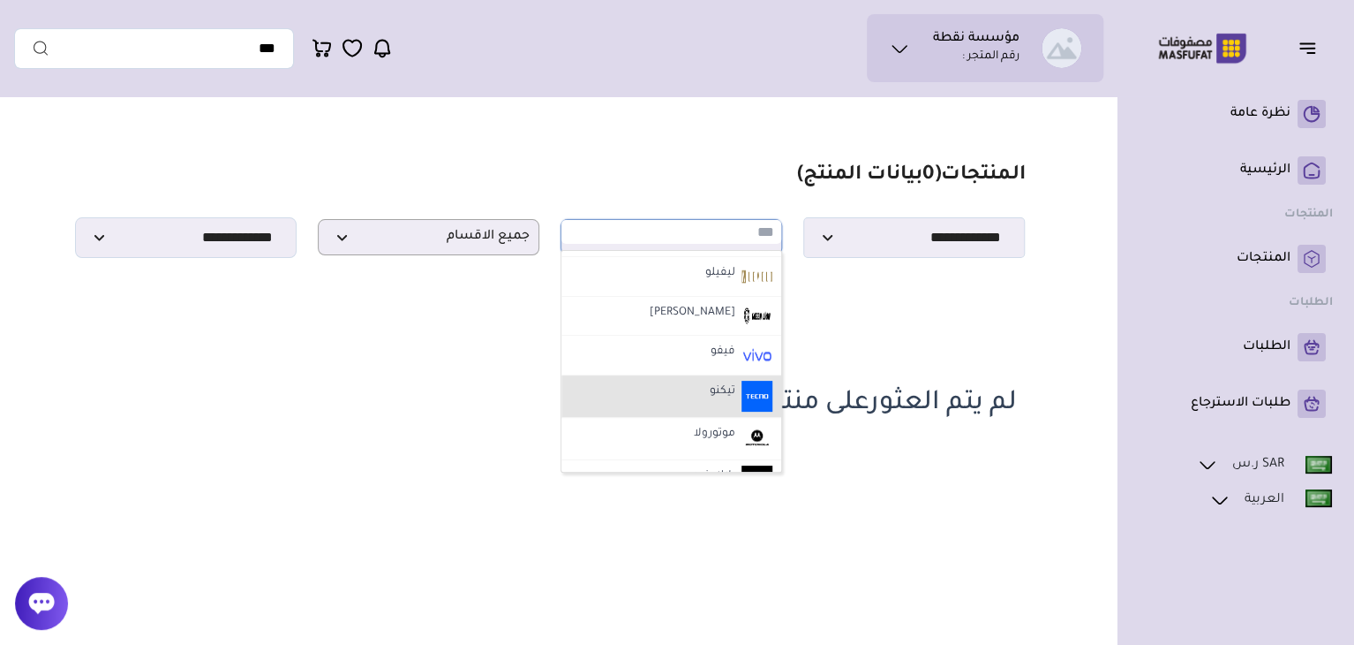
click at [748, 389] on img at bounding box center [757, 396] width 31 height 31
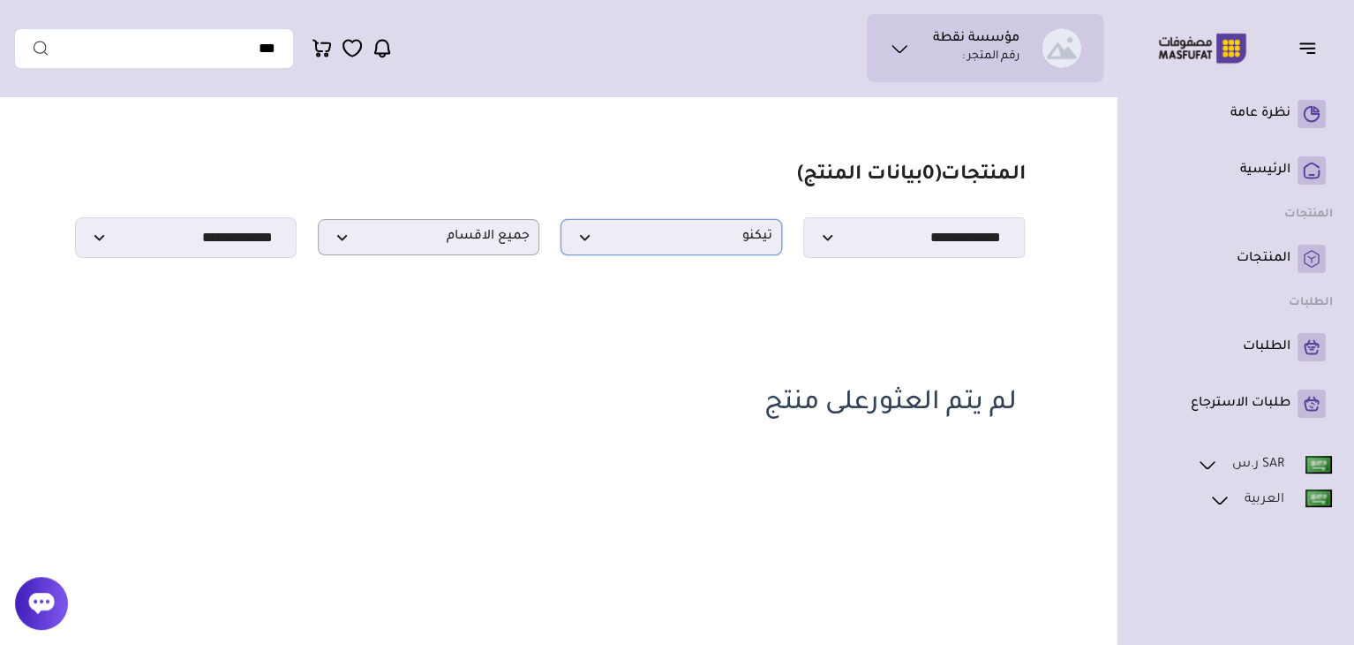
click at [743, 244] on span "تيكنو" at bounding box center [671, 237] width 202 height 17
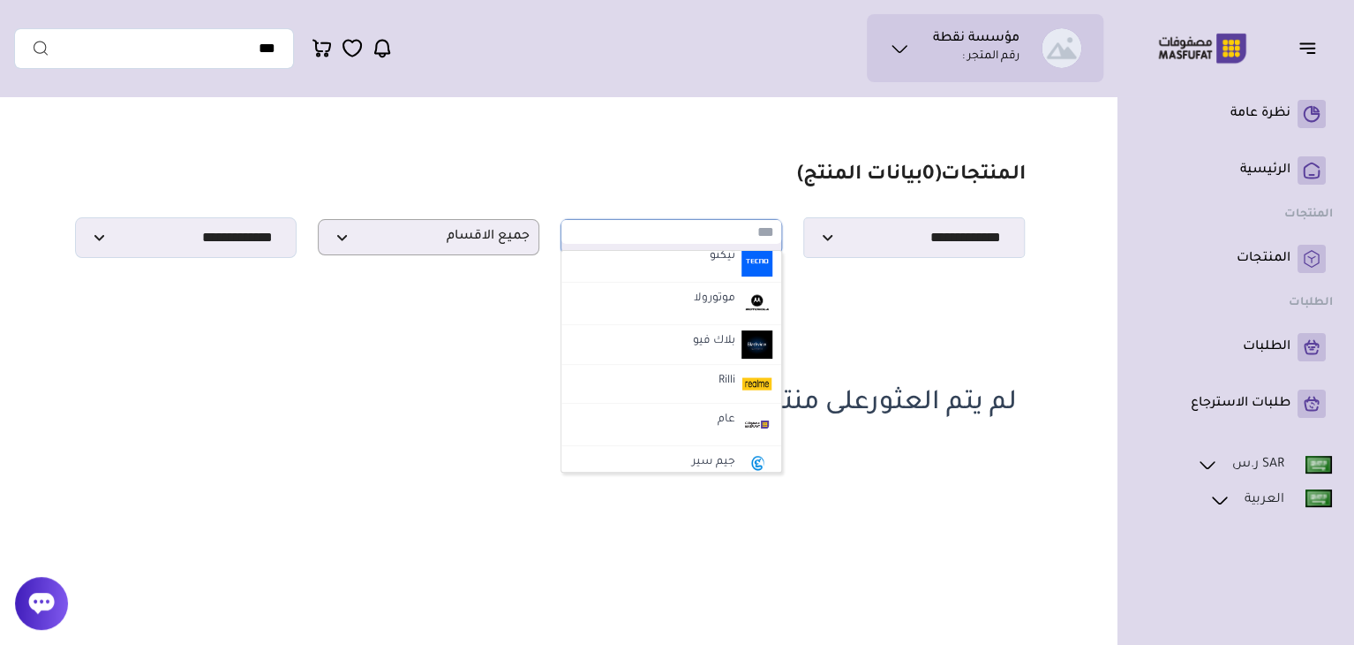
scroll to position [275, 0]
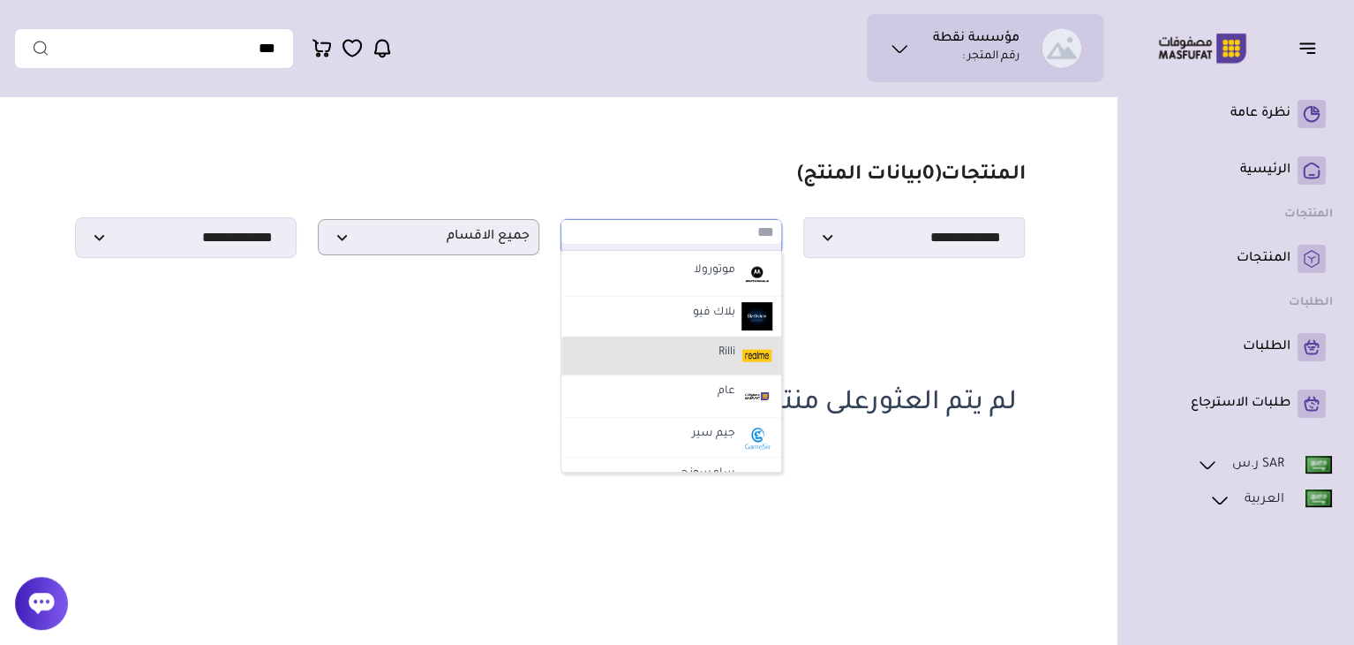
click at [744, 358] on img at bounding box center [757, 356] width 31 height 28
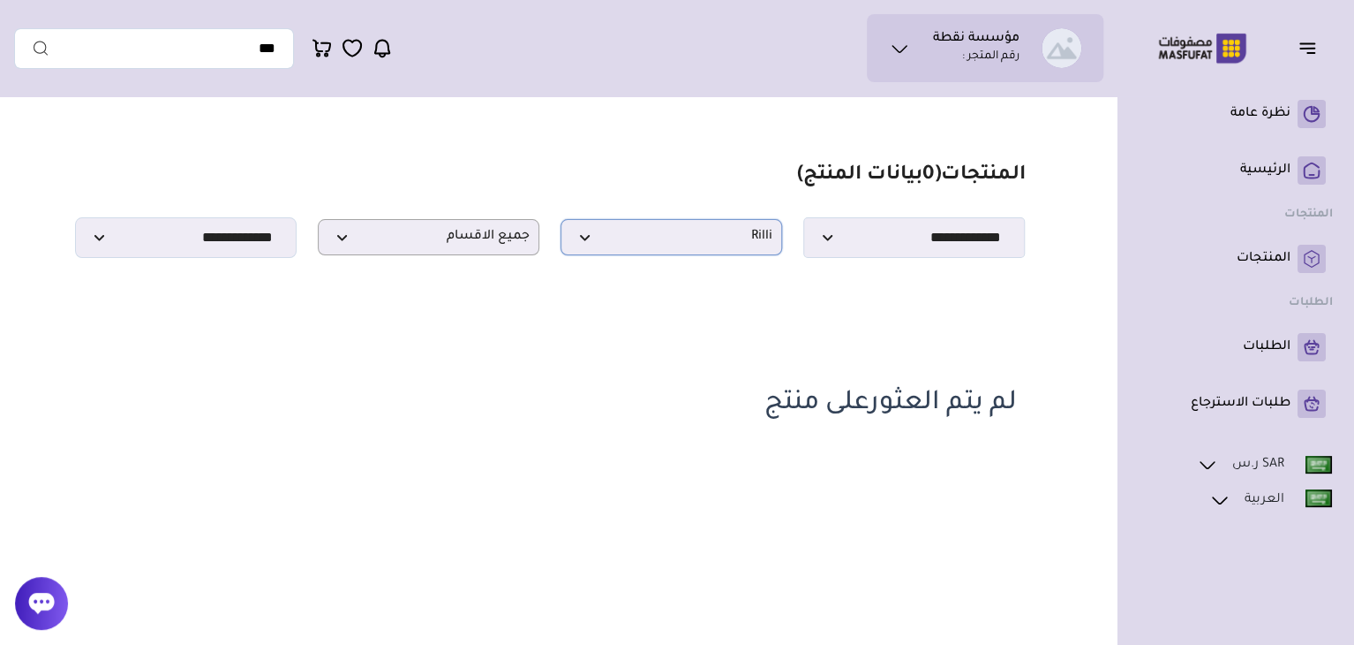
click at [744, 235] on span "Rilli" at bounding box center [671, 237] width 202 height 17
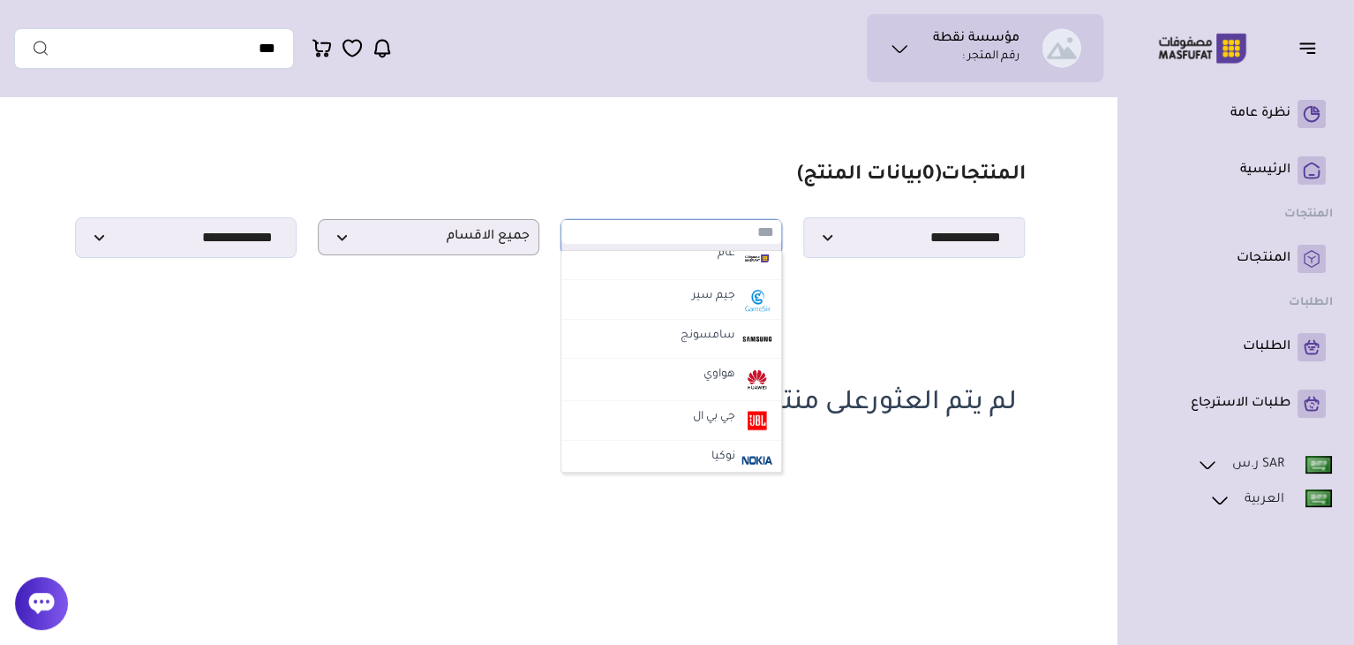
scroll to position [419, 0]
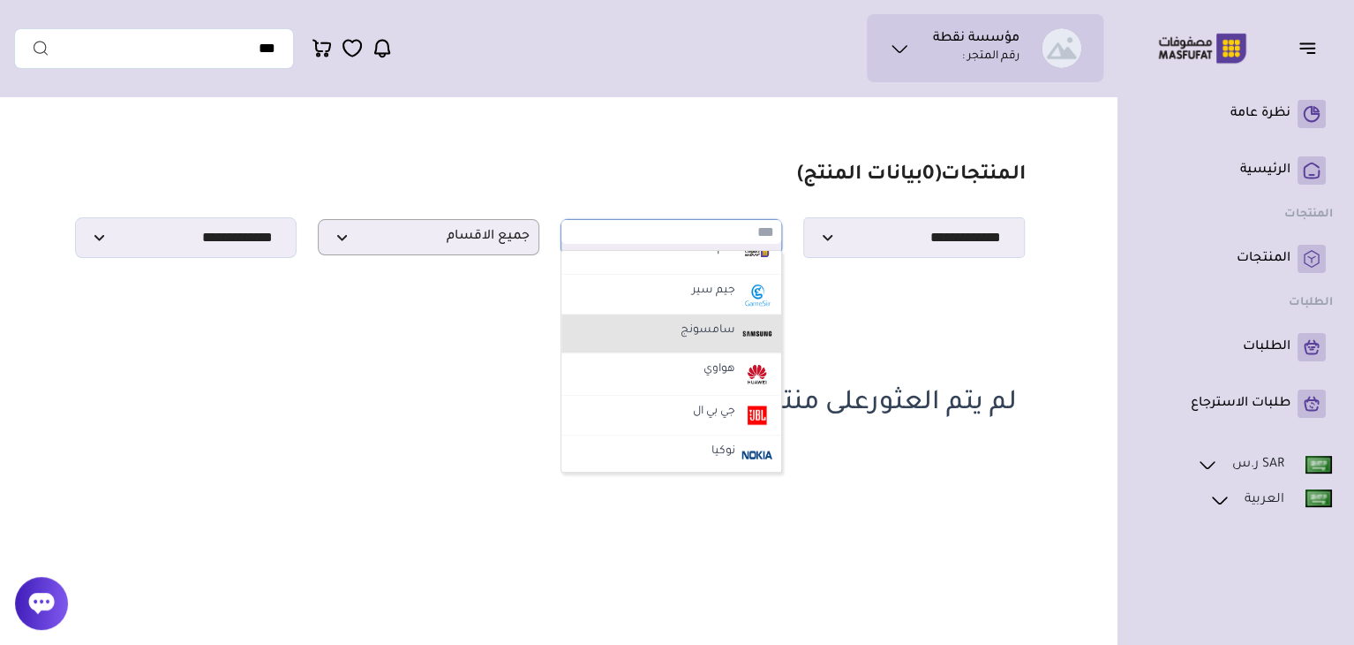
click at [749, 332] on img at bounding box center [757, 334] width 31 height 28
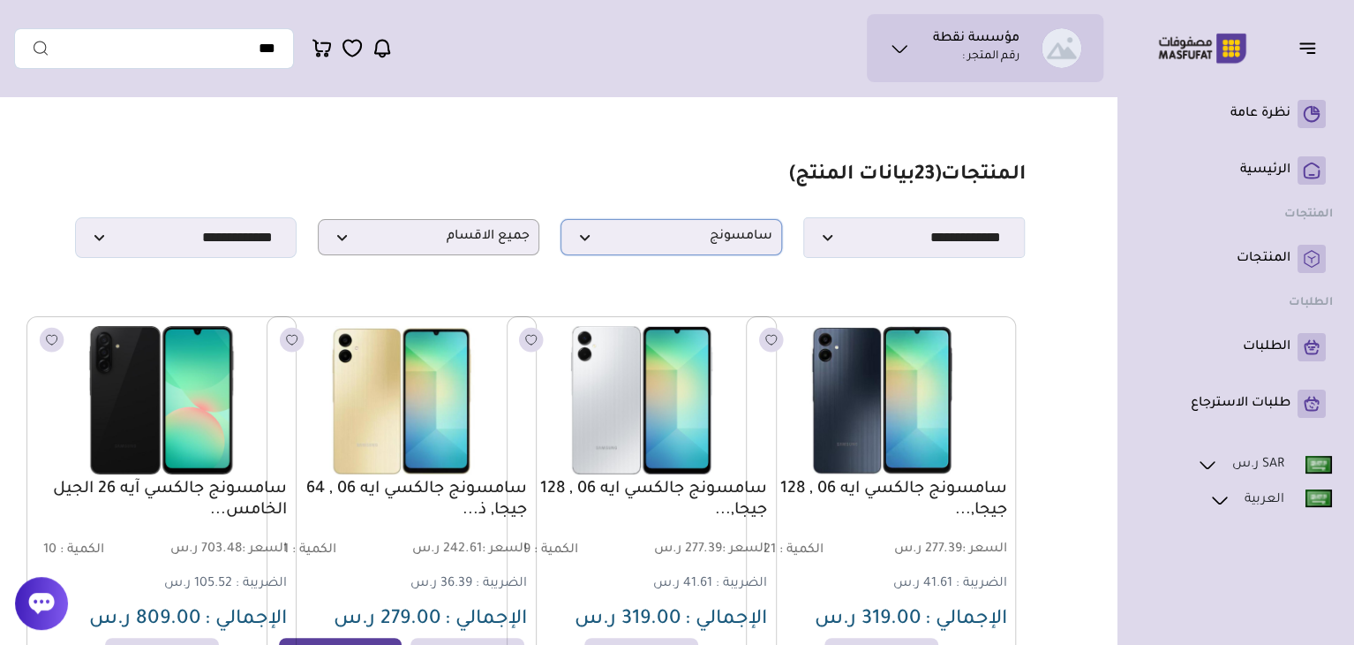
click at [732, 245] on span "سامسونج" at bounding box center [671, 237] width 202 height 17
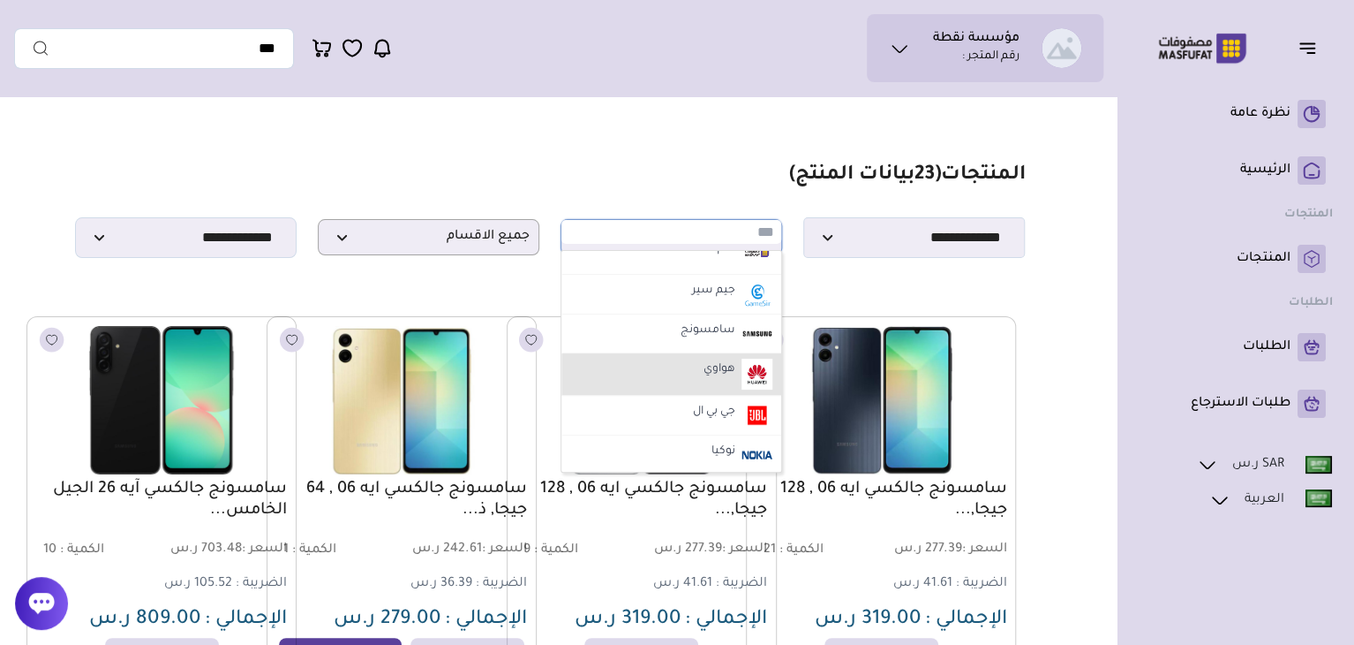
click at [740, 364] on li "هواوي" at bounding box center [672, 374] width 220 height 42
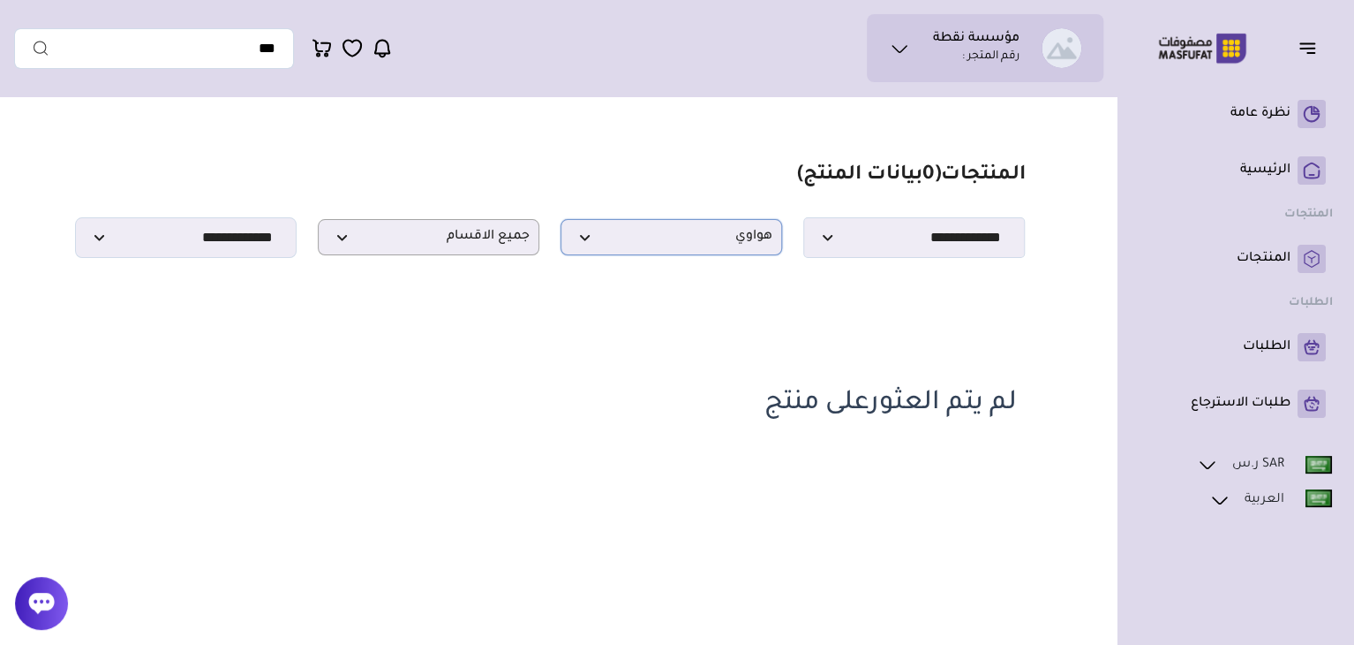
click at [751, 245] on span "هواوي" at bounding box center [671, 237] width 202 height 17
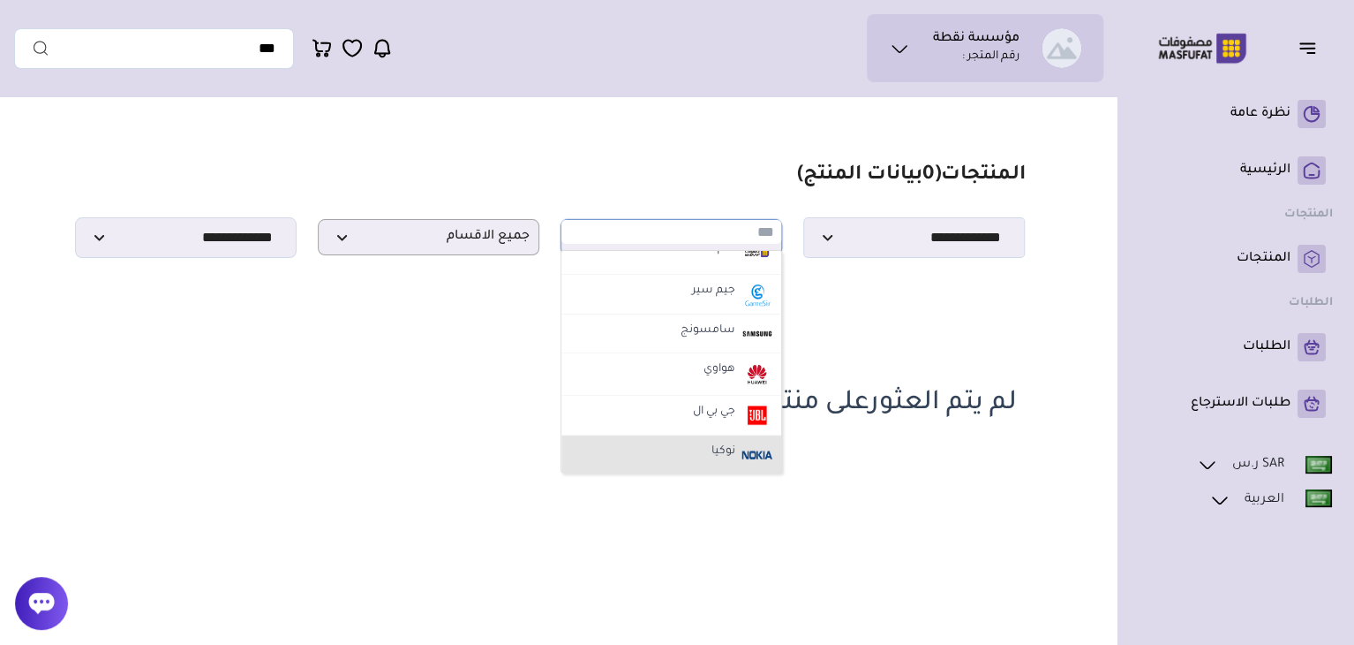
click at [754, 445] on img at bounding box center [757, 455] width 31 height 28
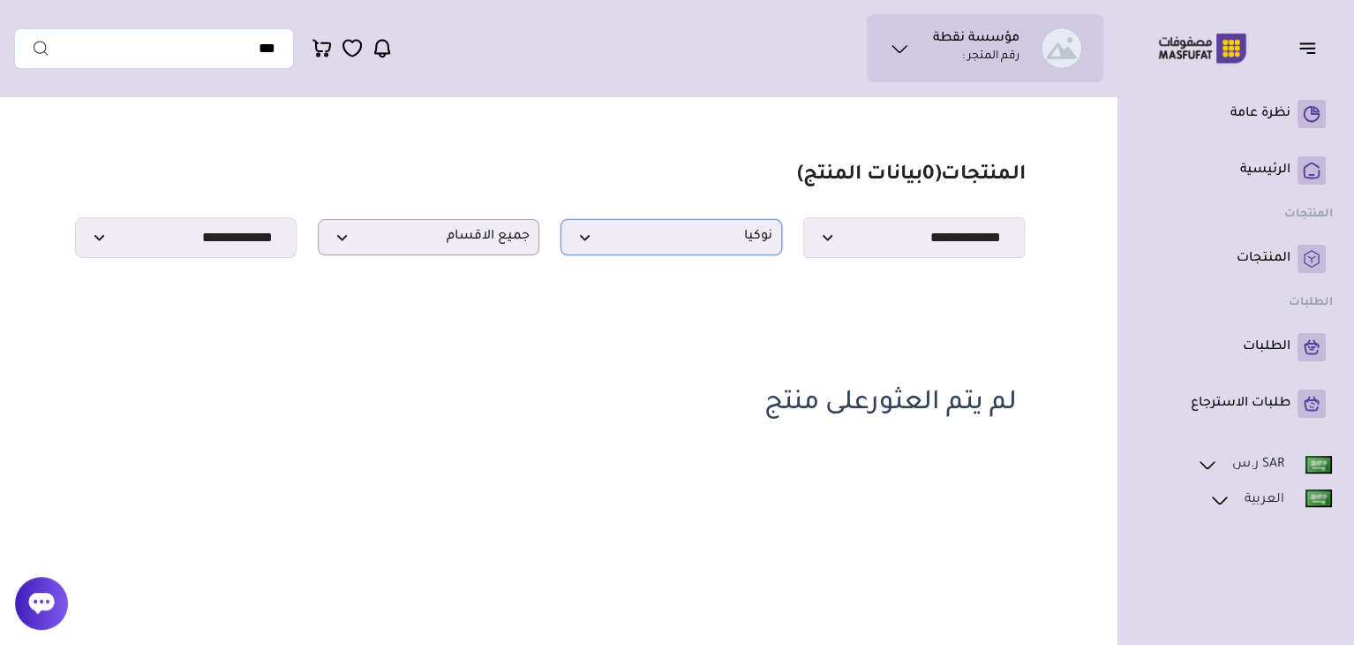
click at [747, 245] on span "نوكيا" at bounding box center [671, 237] width 202 height 17
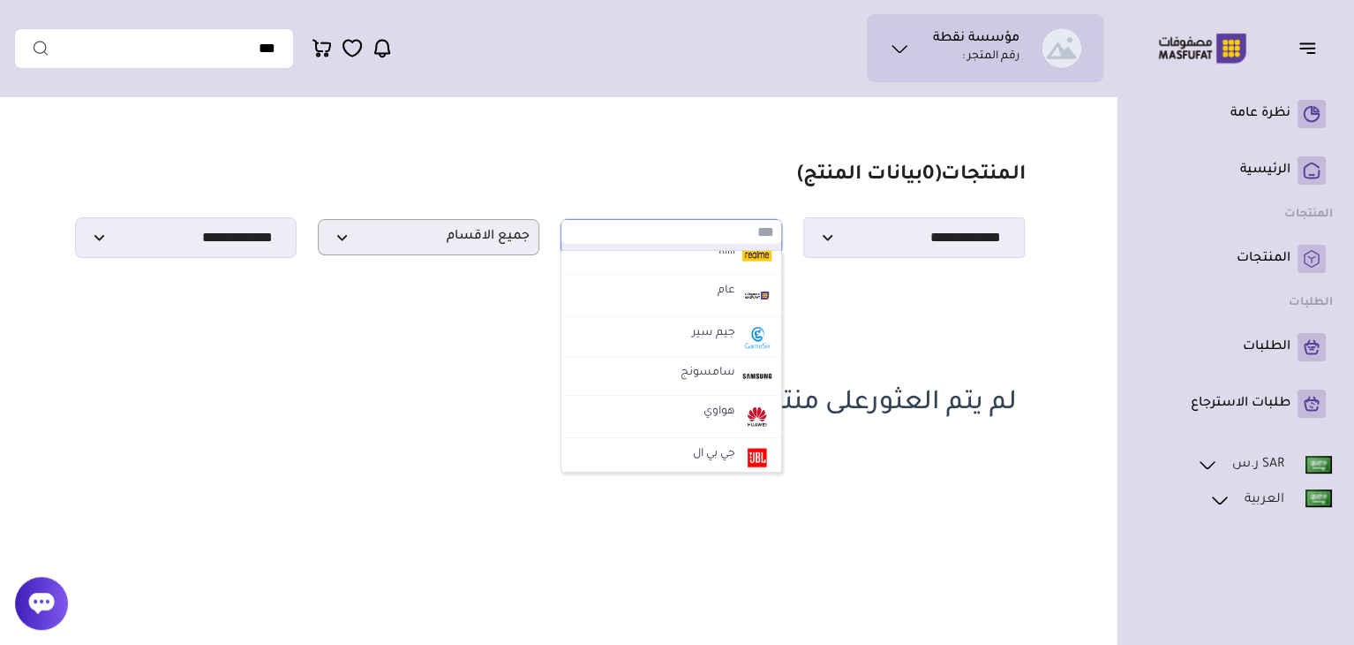
scroll to position [371, 0]
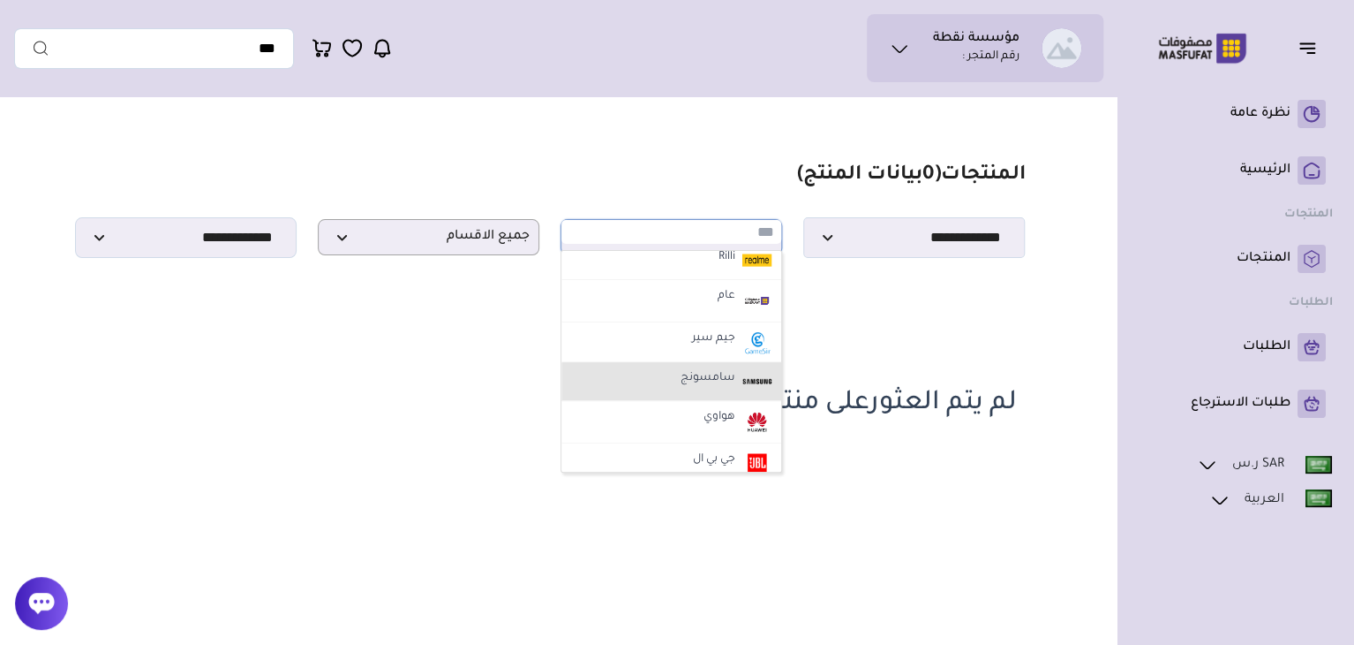
click at [760, 387] on img at bounding box center [757, 381] width 31 height 28
select select "**"
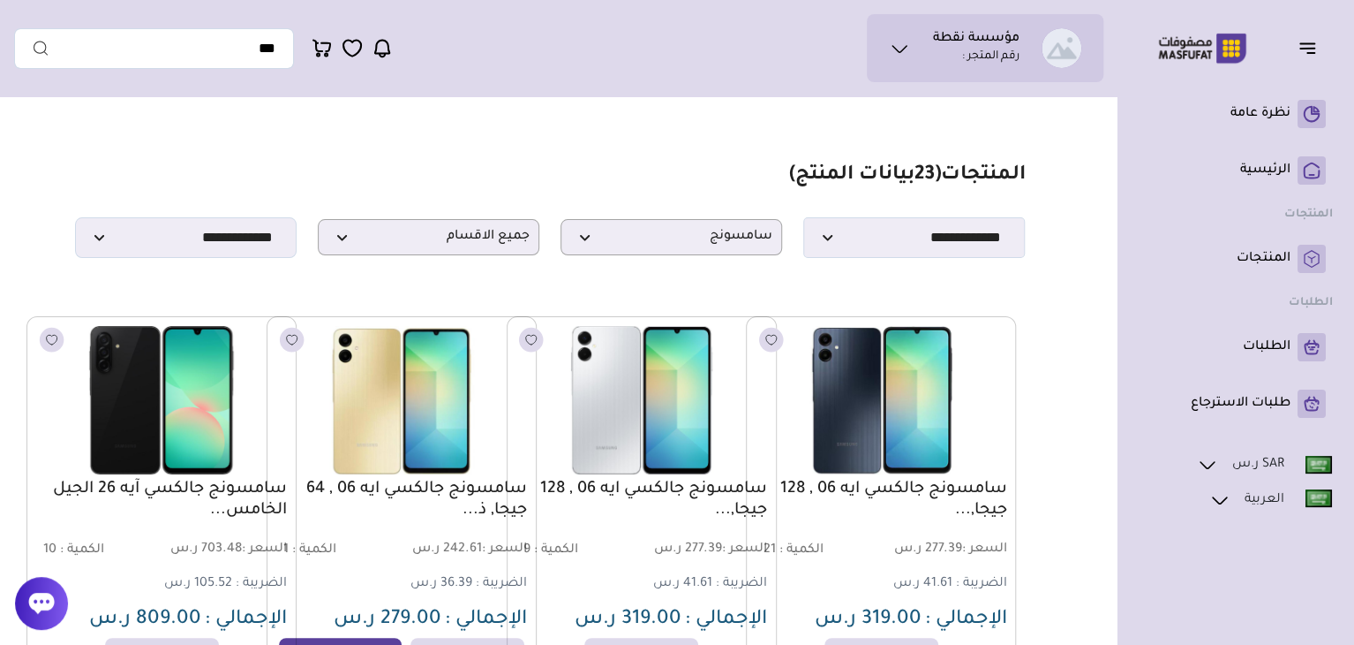
drag, startPoint x: 760, startPoint y: 387, endPoint x: 916, endPoint y: 40, distance: 380.2
click at [916, 40] on ul "مؤسسة نقطة رقم المتجر :" at bounding box center [985, 48] width 208 height 40
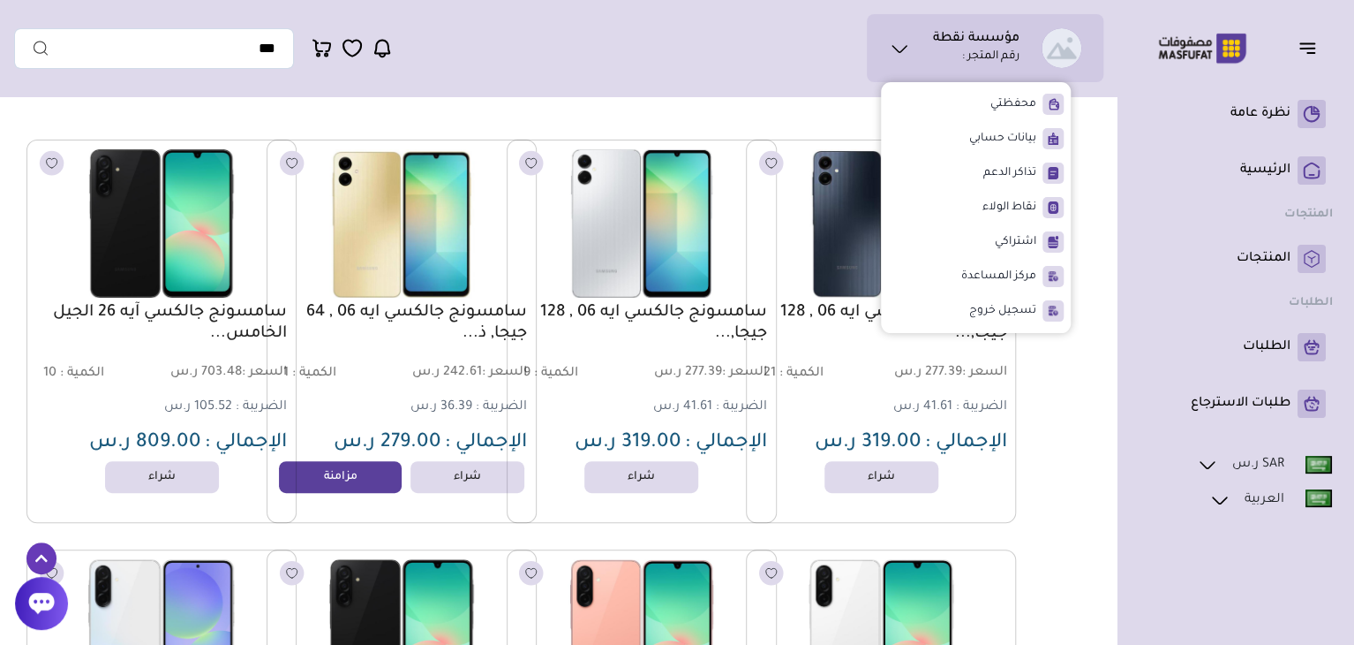
scroll to position [177, 0]
